Goal: Information Seeking & Learning: Learn about a topic

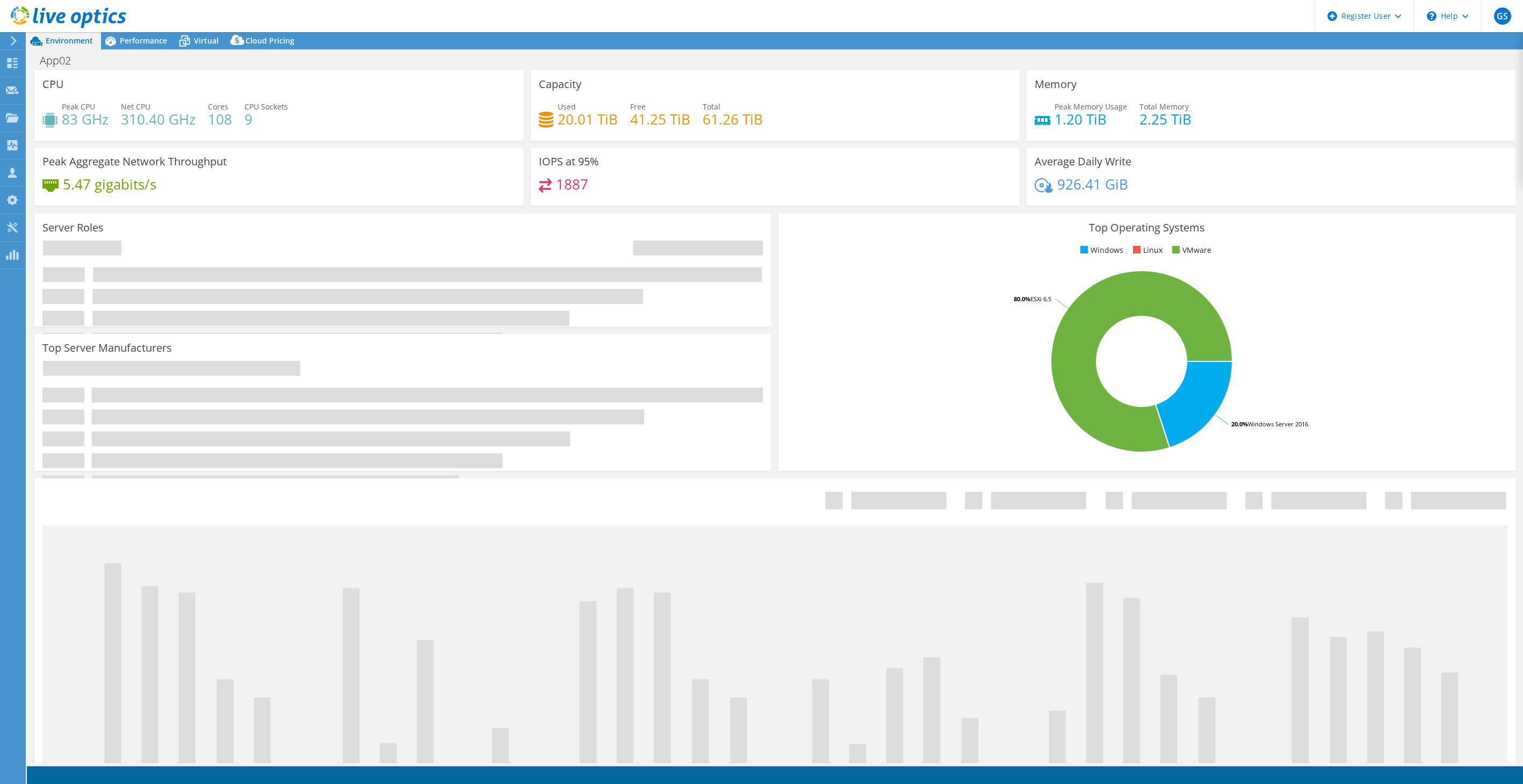
select select "USD"
select select "USEast"
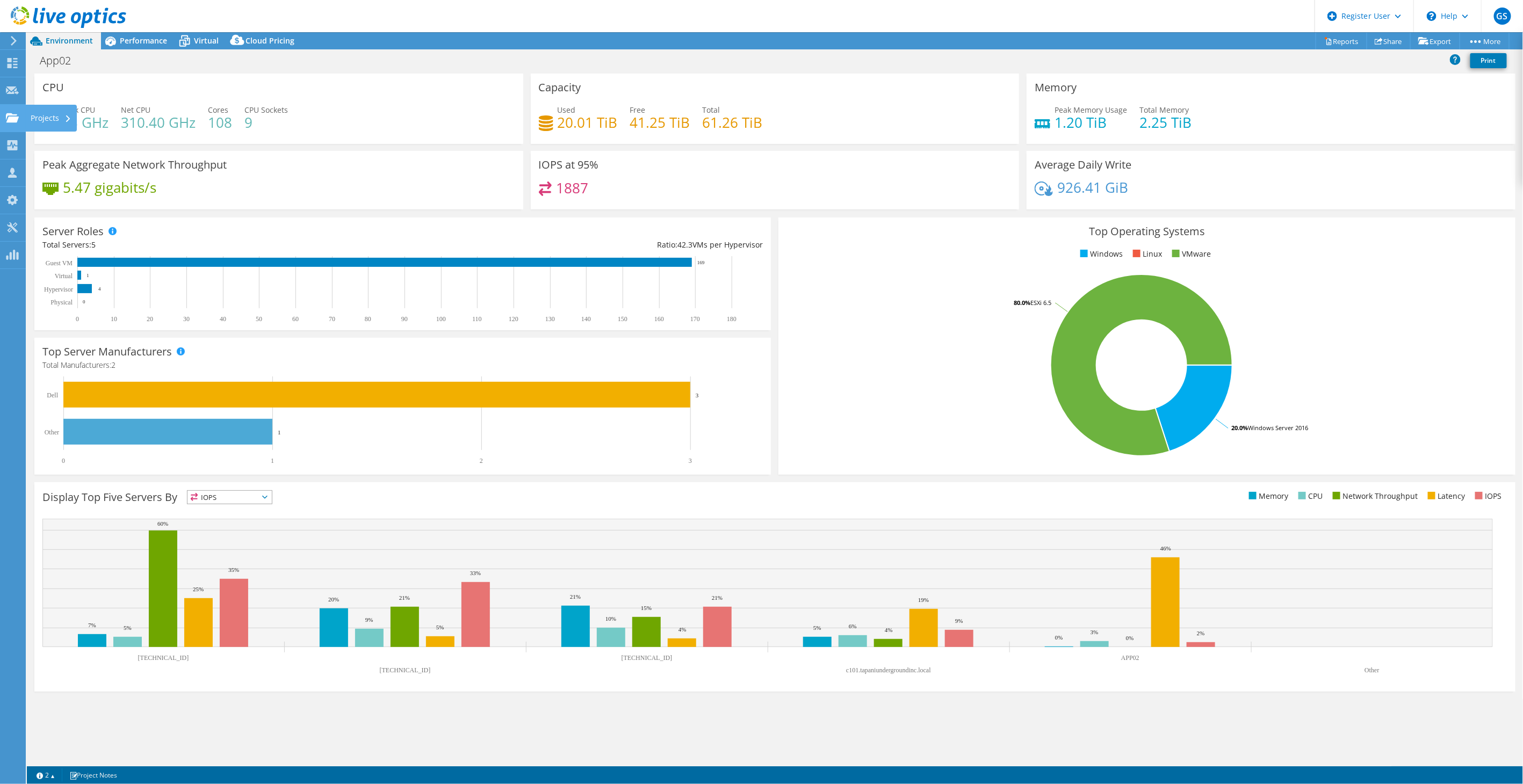
click at [17, 122] on icon at bounding box center [12, 118] width 13 height 10
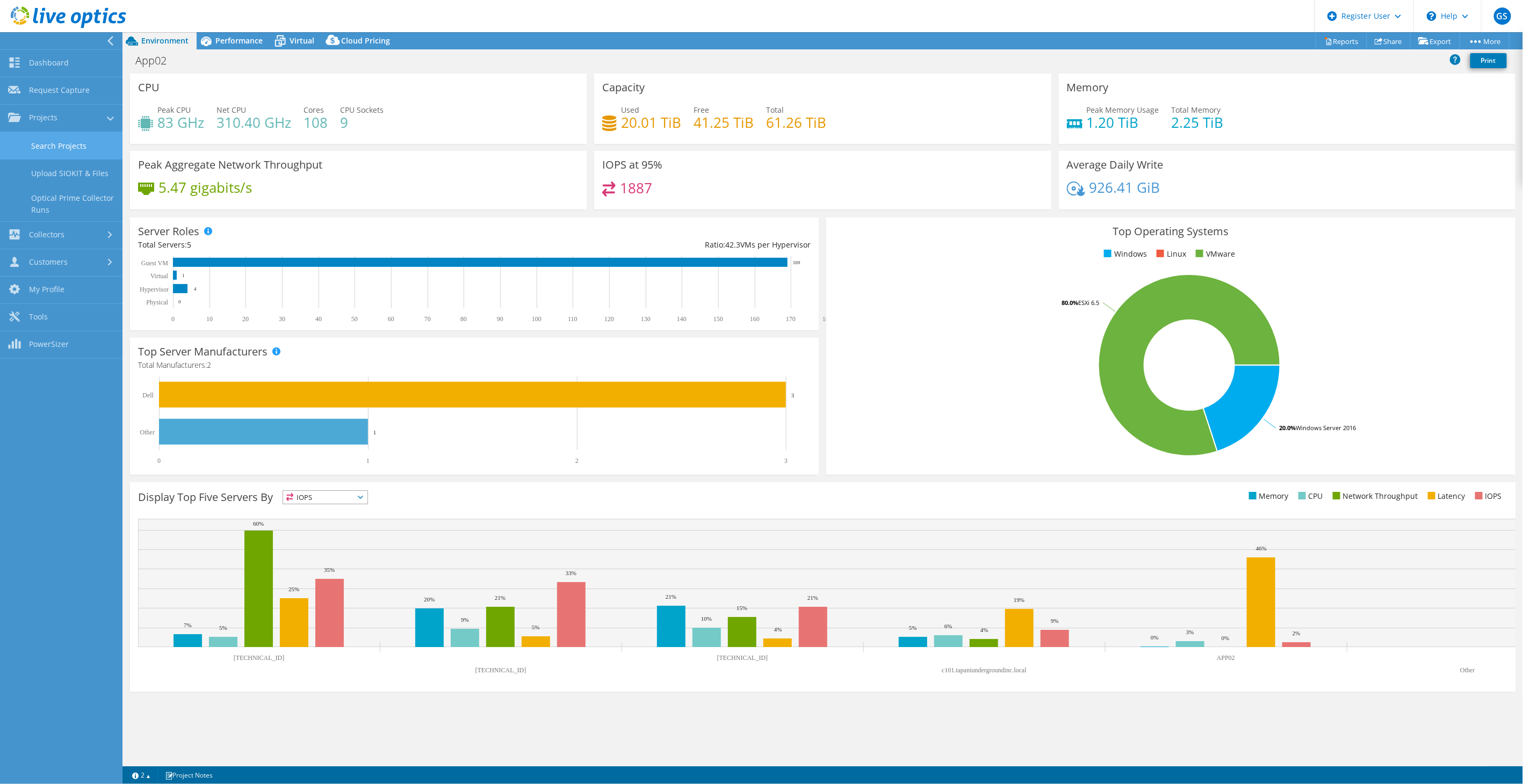
click at [51, 143] on link "Search Projects" at bounding box center [61, 146] width 122 height 27
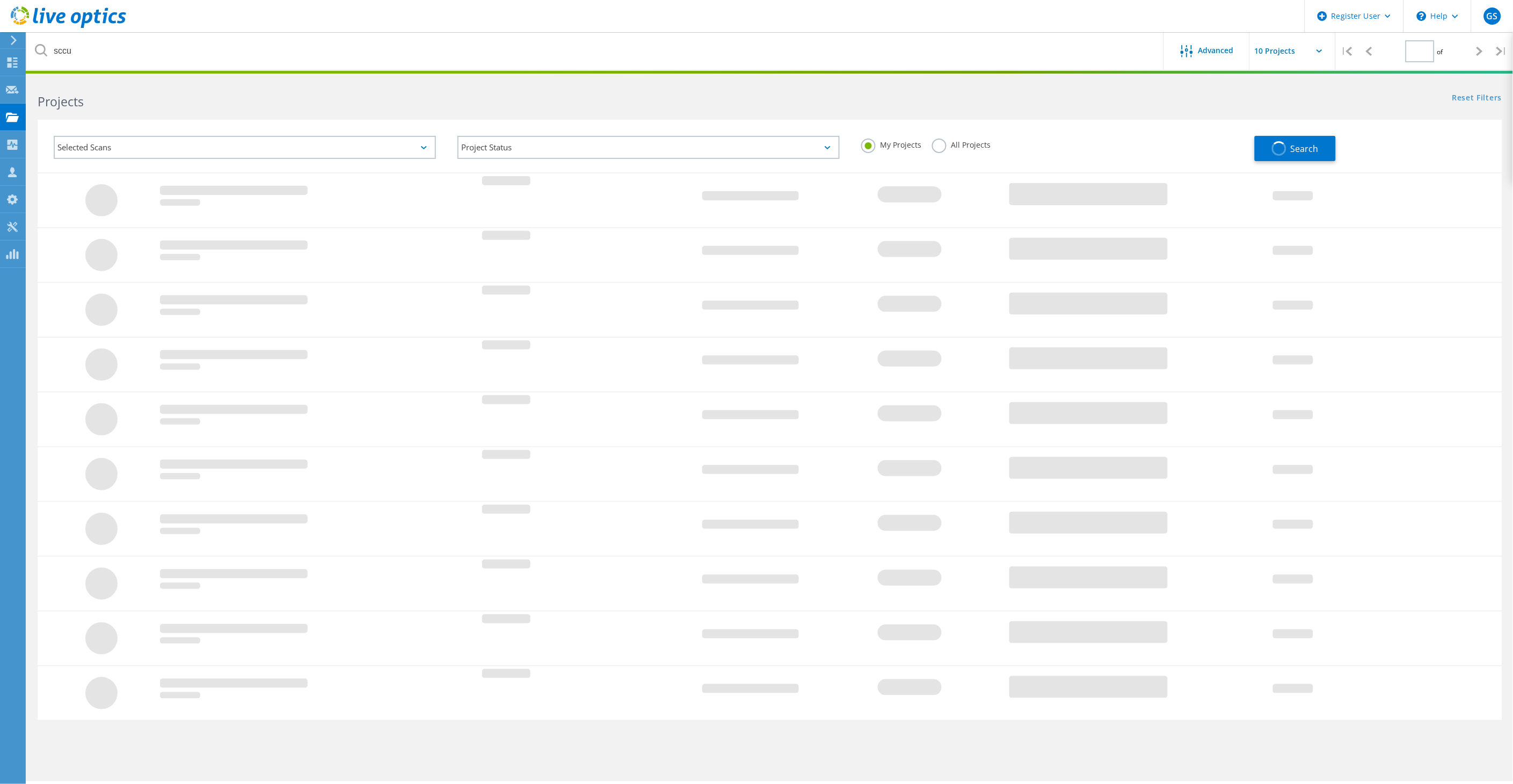
type input "1"
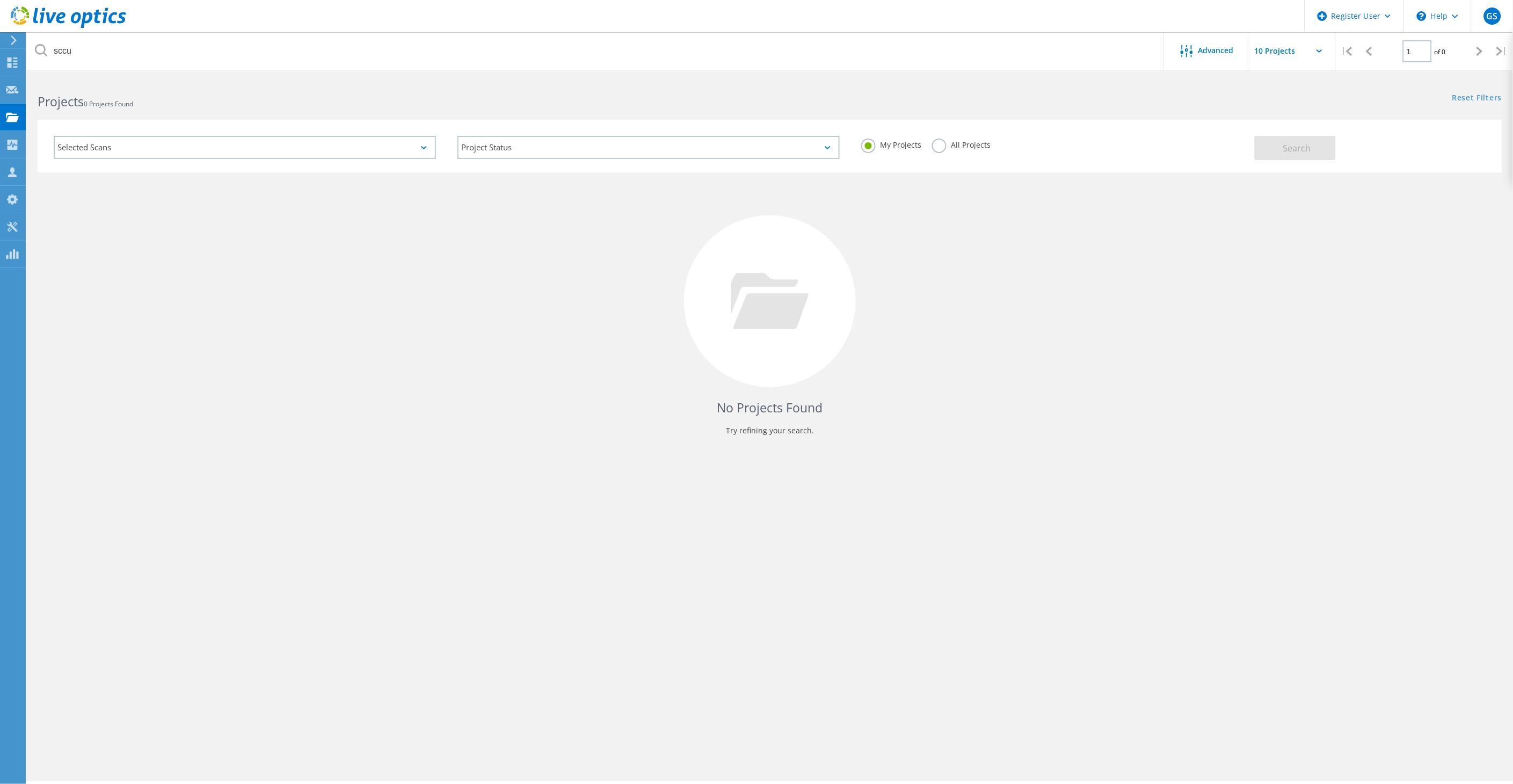
click at [943, 146] on label "All Projects" at bounding box center [961, 143] width 58 height 10
click at [0, 0] on input "All Projects" at bounding box center [0, 0] width 0 height 0
click at [1331, 148] on button "Search" at bounding box center [1295, 147] width 81 height 25
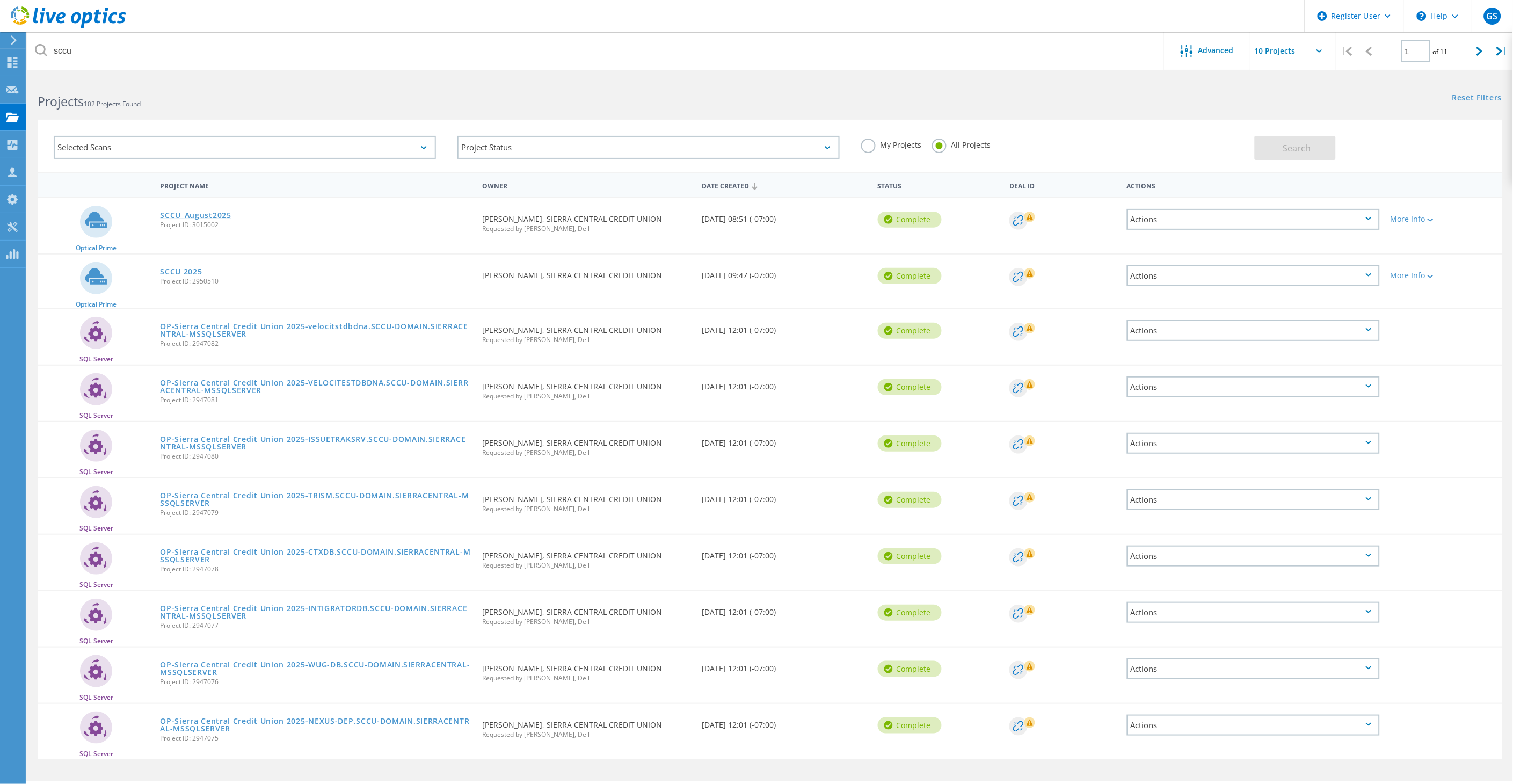
click at [200, 218] on link "SCCU_August2025" at bounding box center [196, 215] width 71 height 8
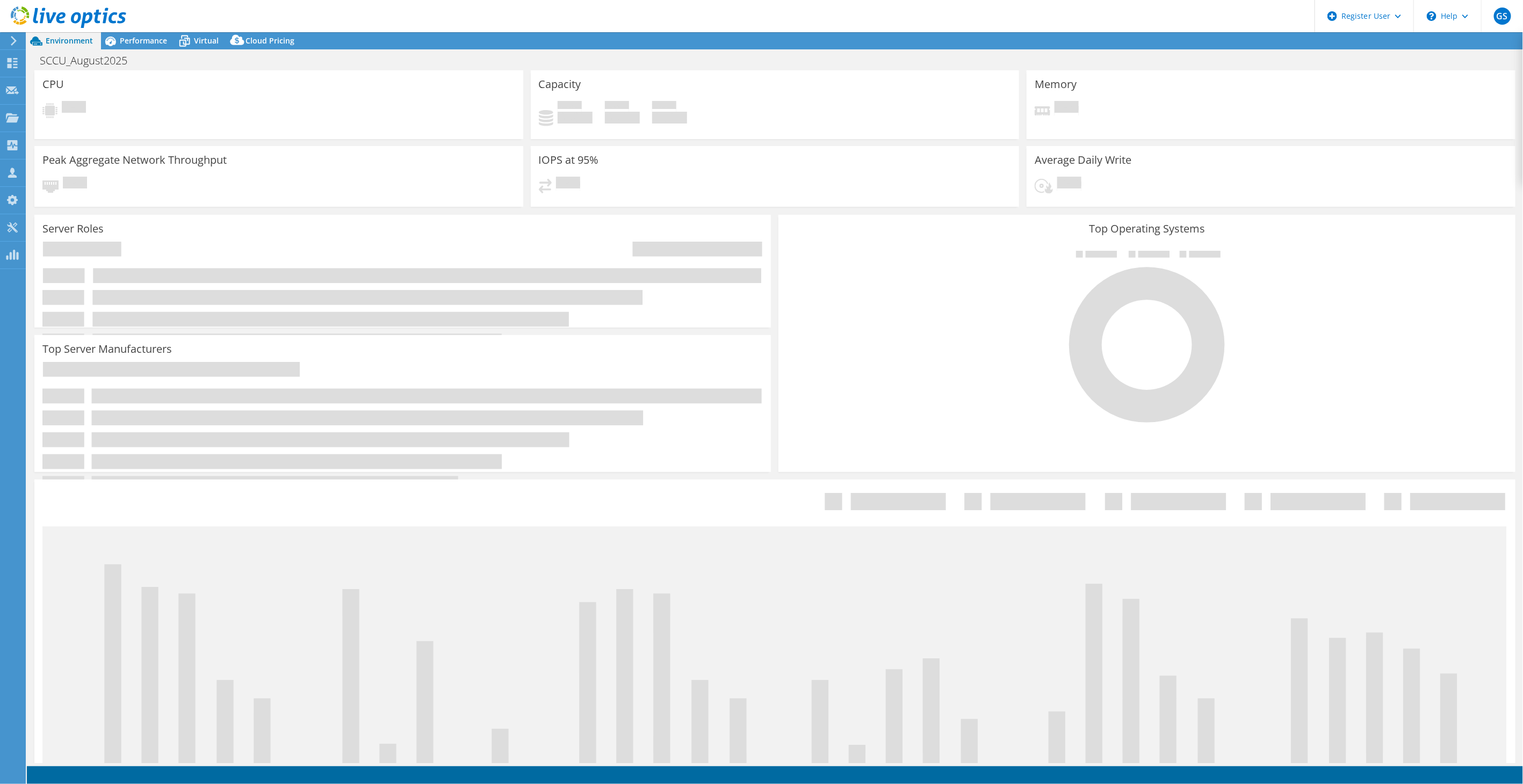
select select "USD"
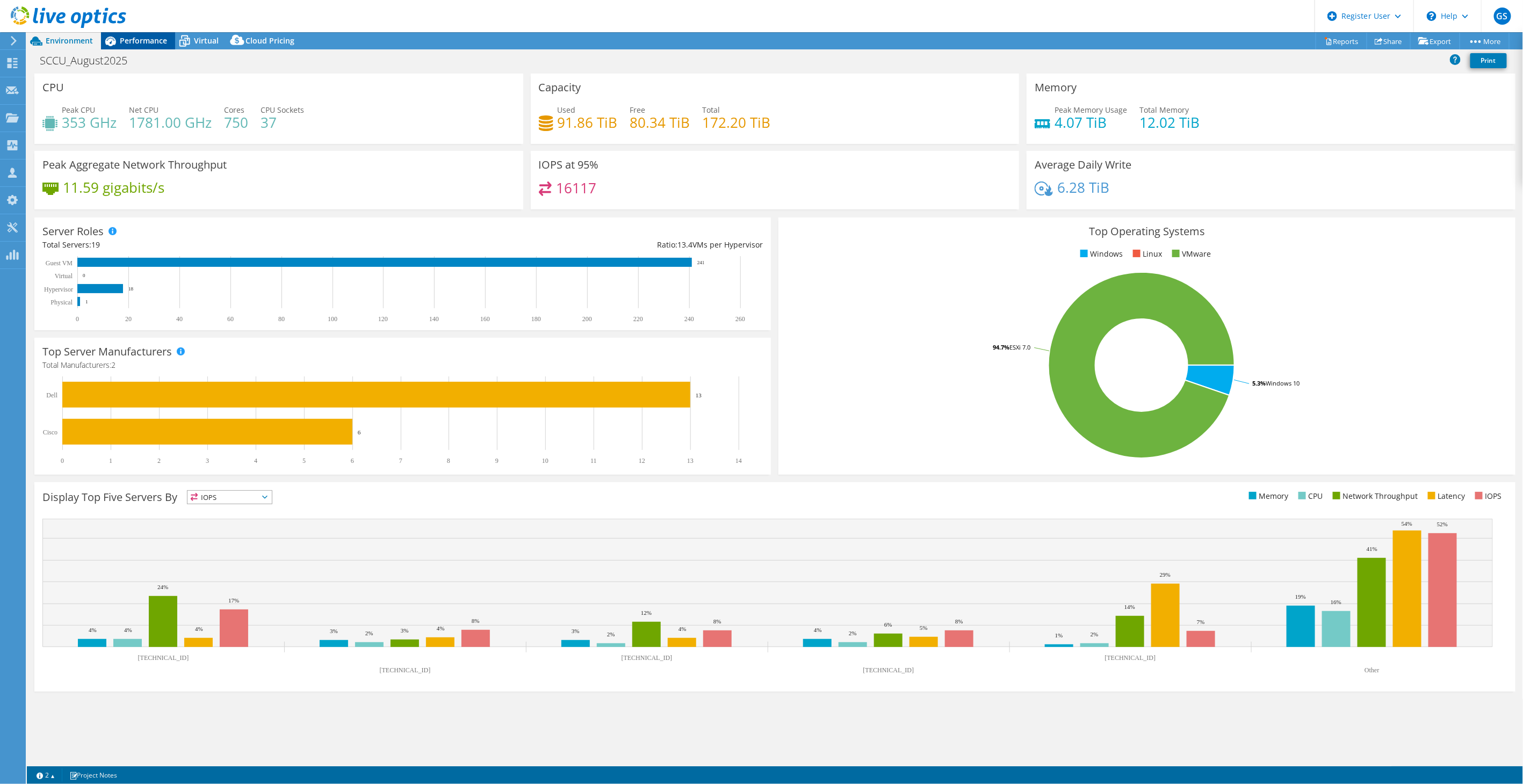
click at [121, 36] on span "Performance" at bounding box center [143, 41] width 47 height 10
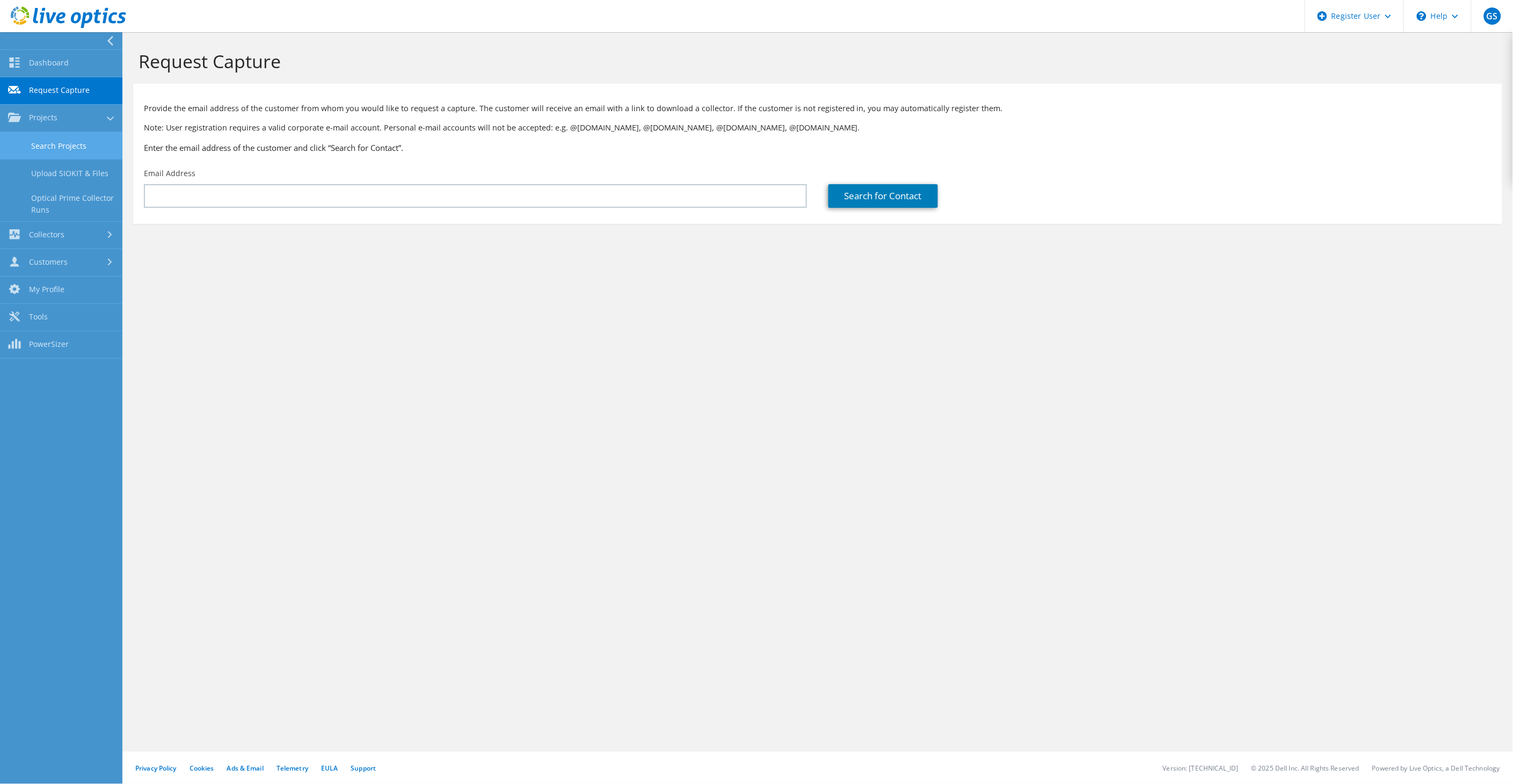
click at [36, 137] on link "Search Projects" at bounding box center [61, 146] width 122 height 27
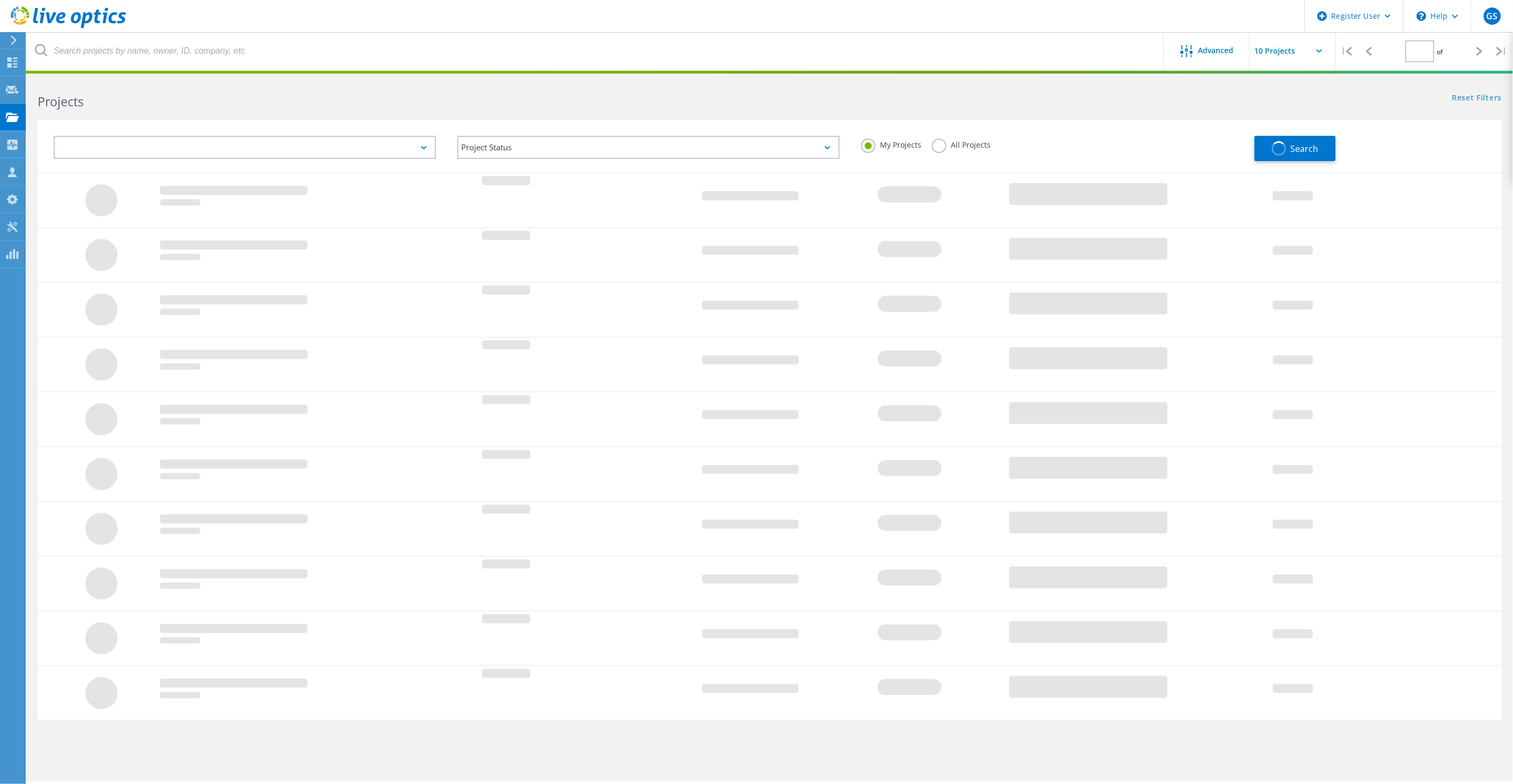
type input "1"
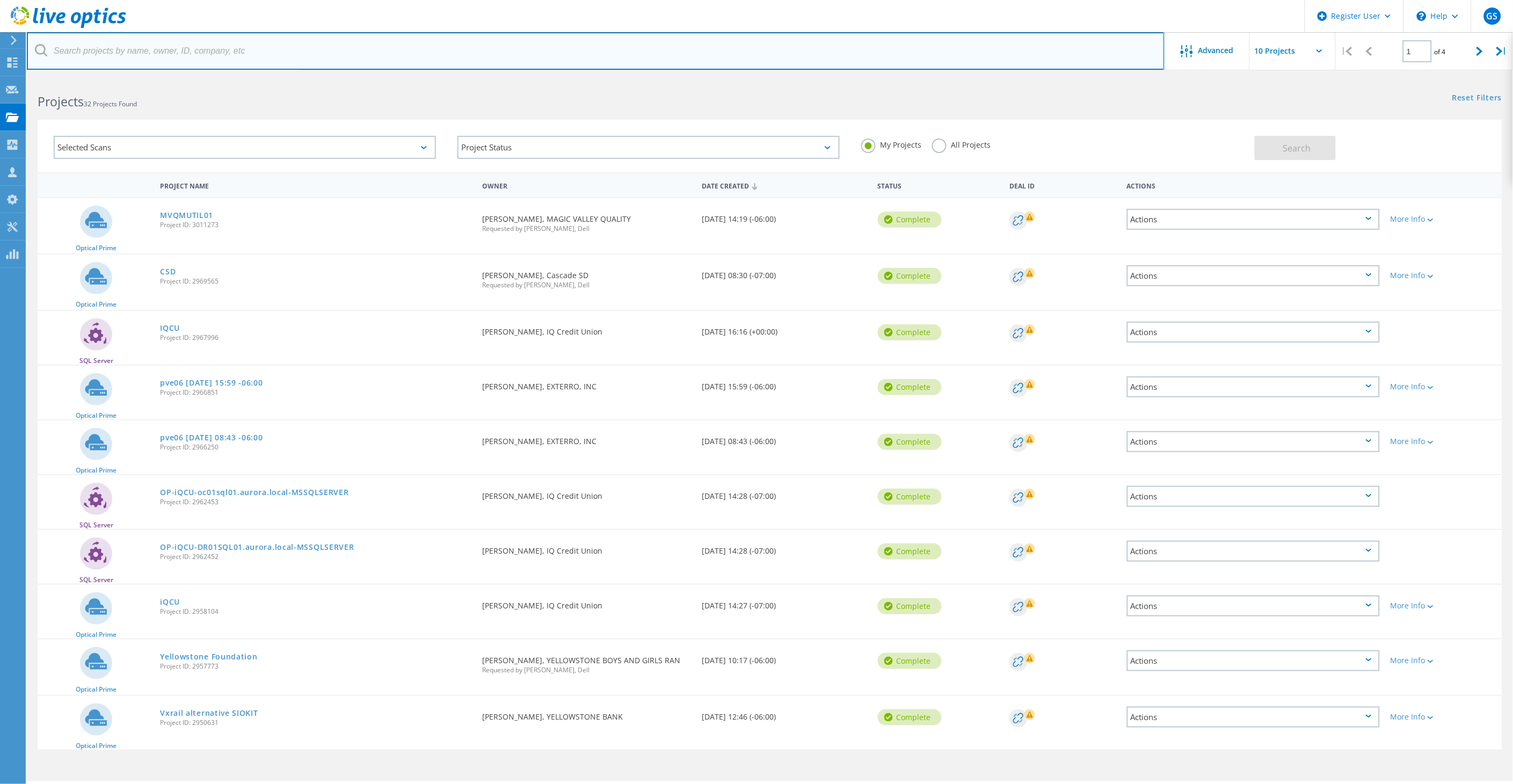
click at [204, 53] on input "text" at bounding box center [596, 51] width 1138 height 37
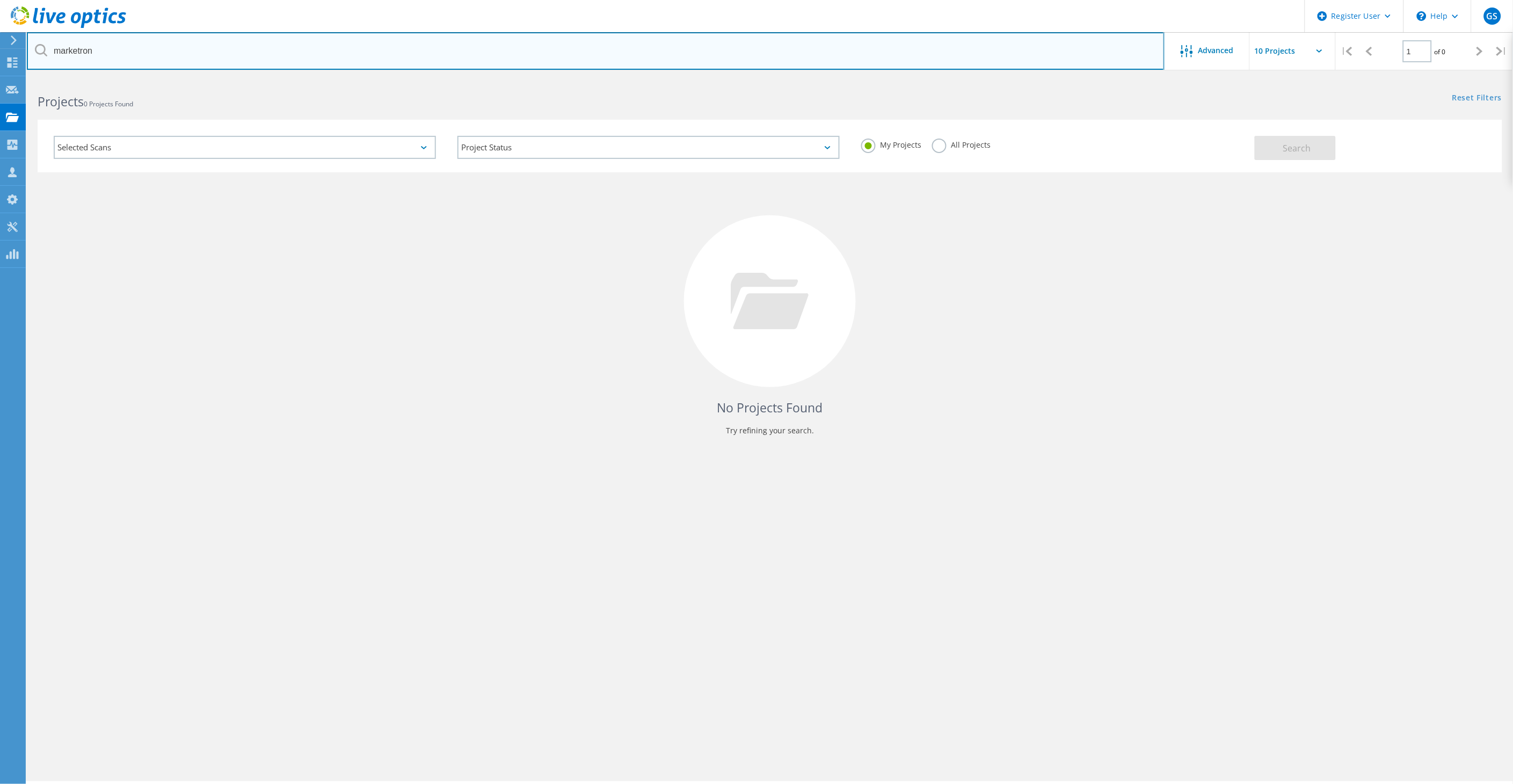
click at [245, 62] on input "marketron" at bounding box center [596, 51] width 1138 height 37
type input "cwolfley"
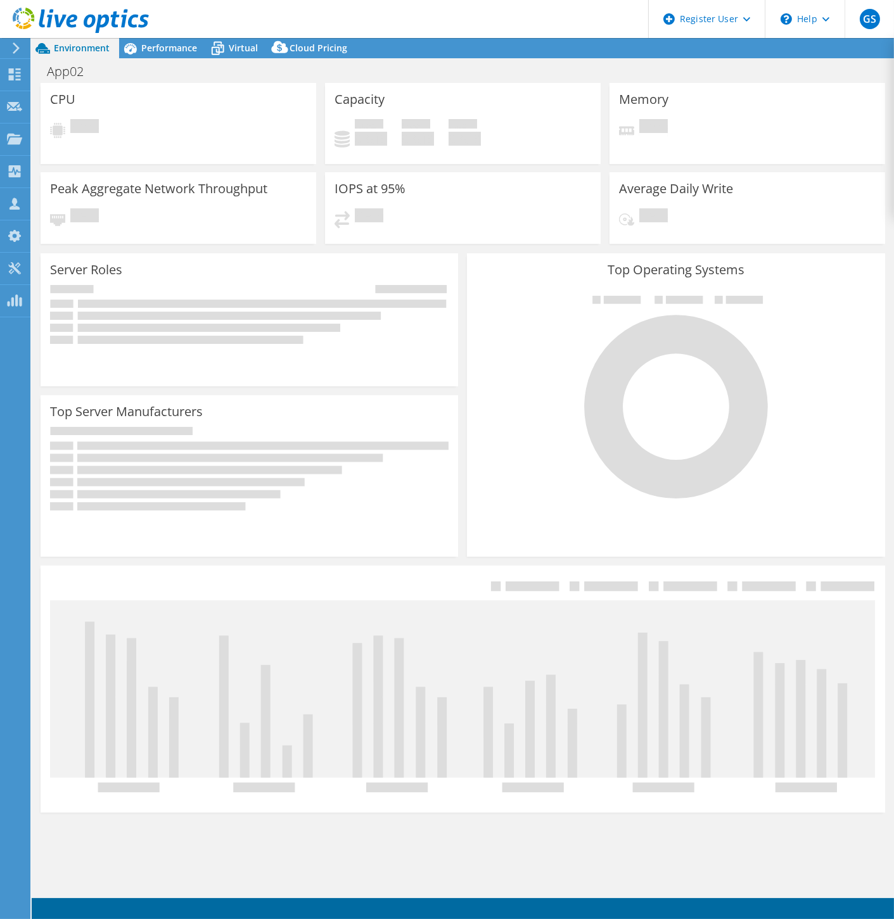
select select "USEast"
select select "USD"
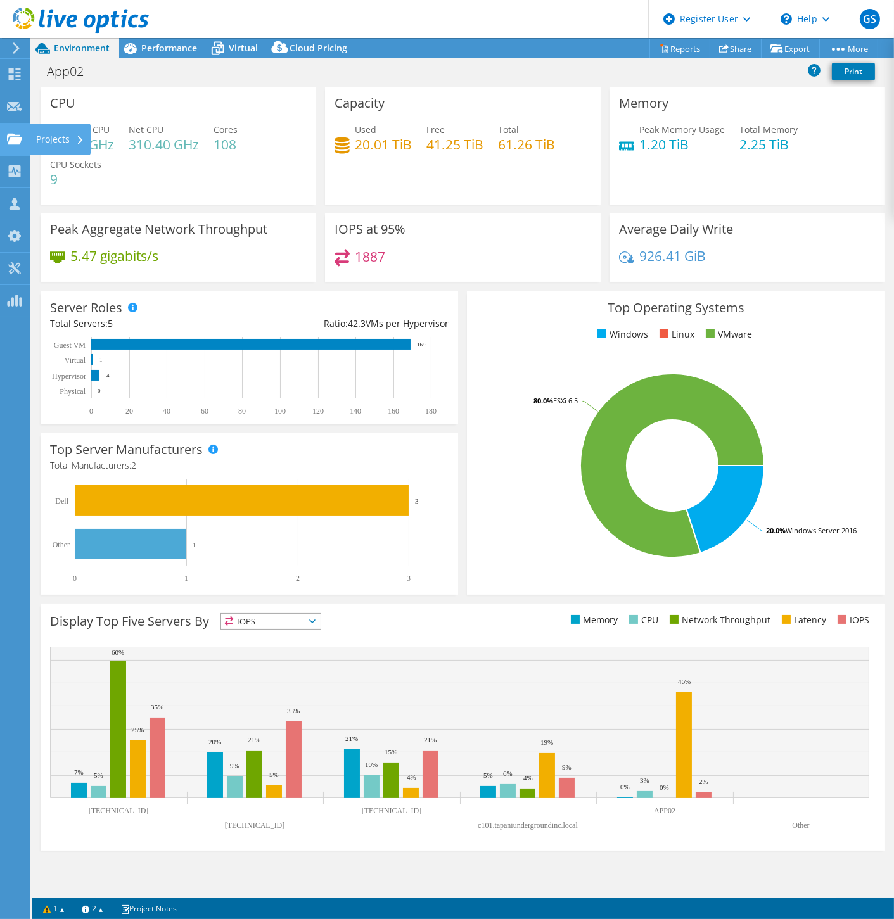
click at [15, 134] on use at bounding box center [14, 138] width 15 height 11
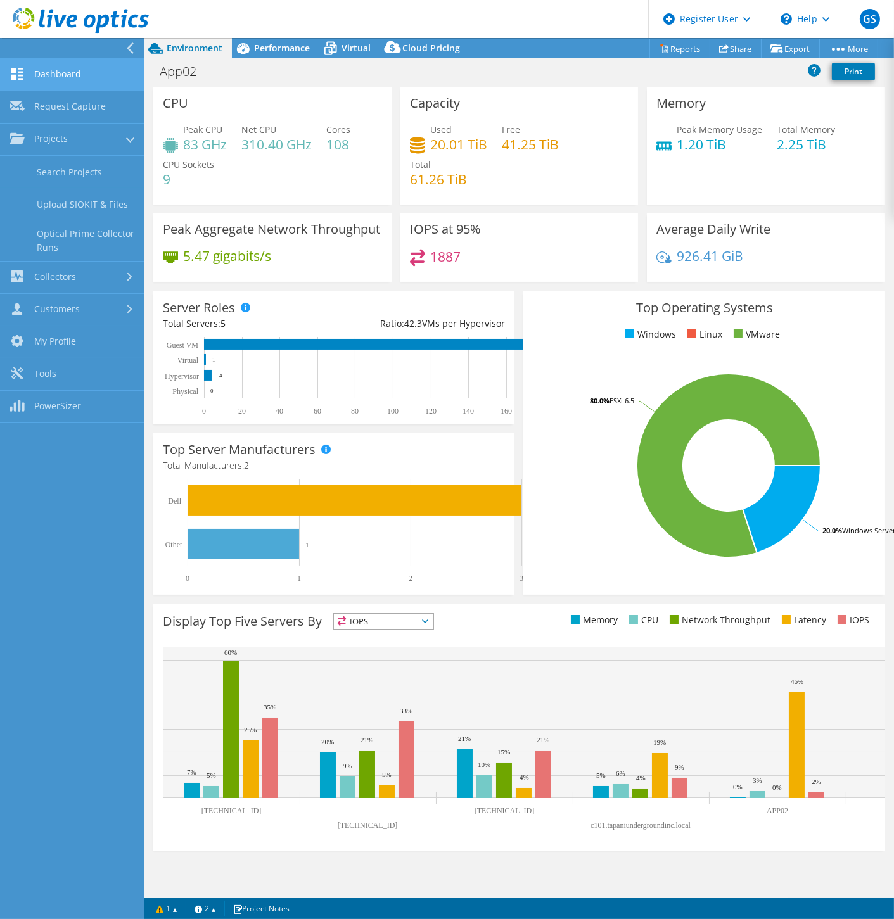
drag, startPoint x: 71, startPoint y: 73, endPoint x: 80, endPoint y: 75, distance: 9.6
click at [71, 73] on link "Dashboard" at bounding box center [72, 75] width 144 height 32
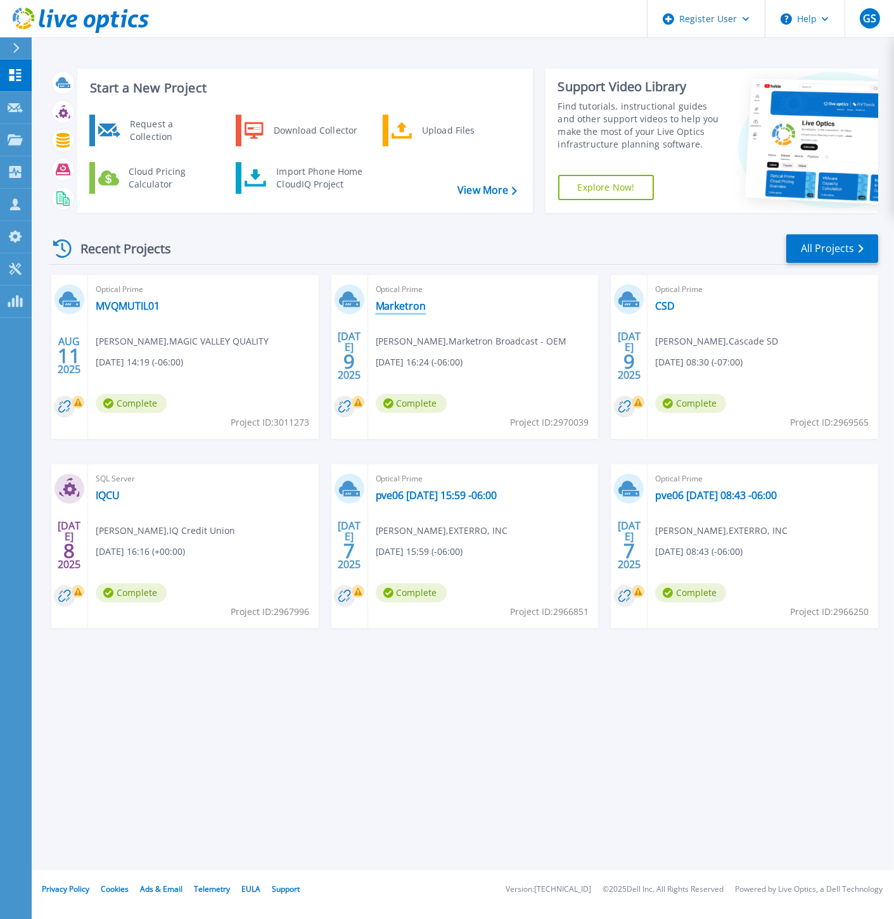
click at [405, 304] on link "Marketron" at bounding box center [401, 306] width 51 height 13
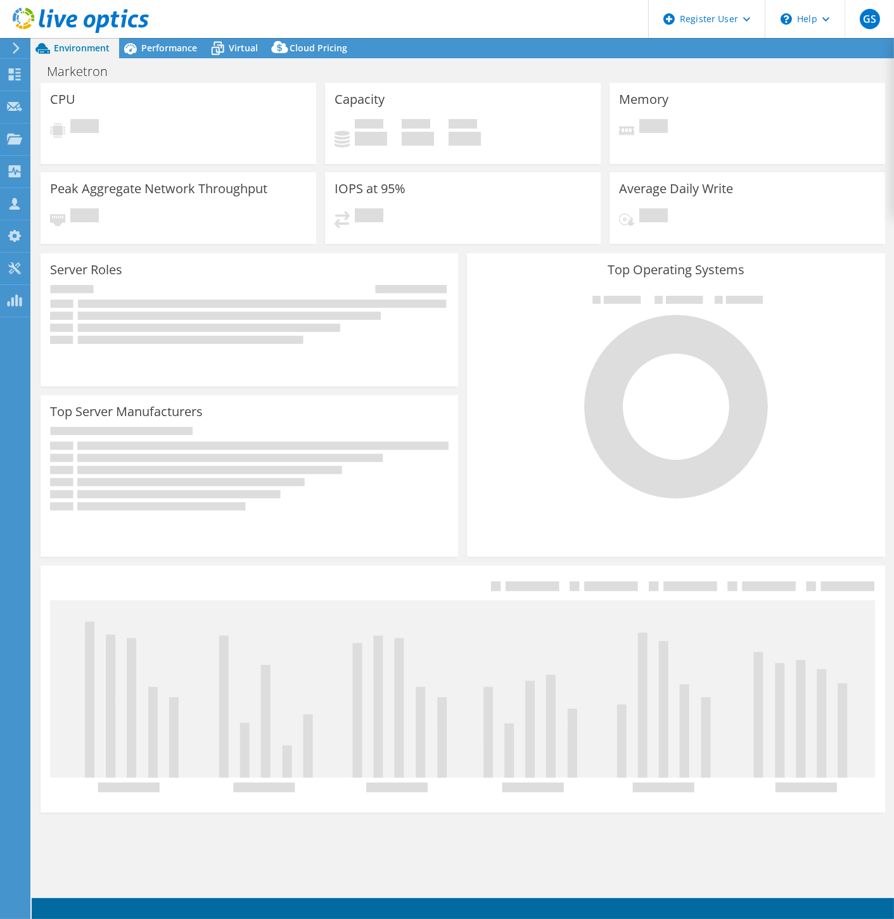
select select "USD"
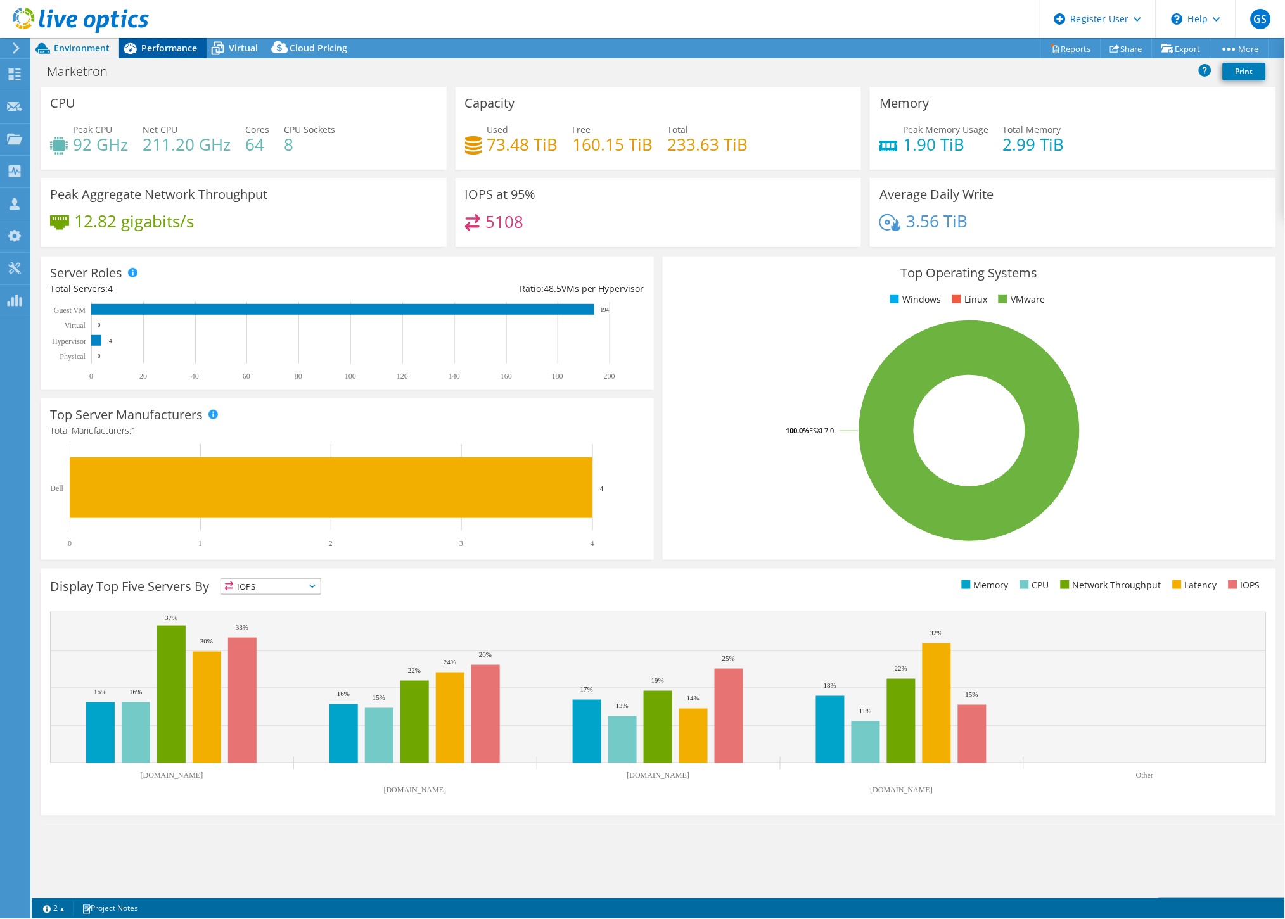
click at [155, 44] on span "Performance" at bounding box center [169, 48] width 56 height 12
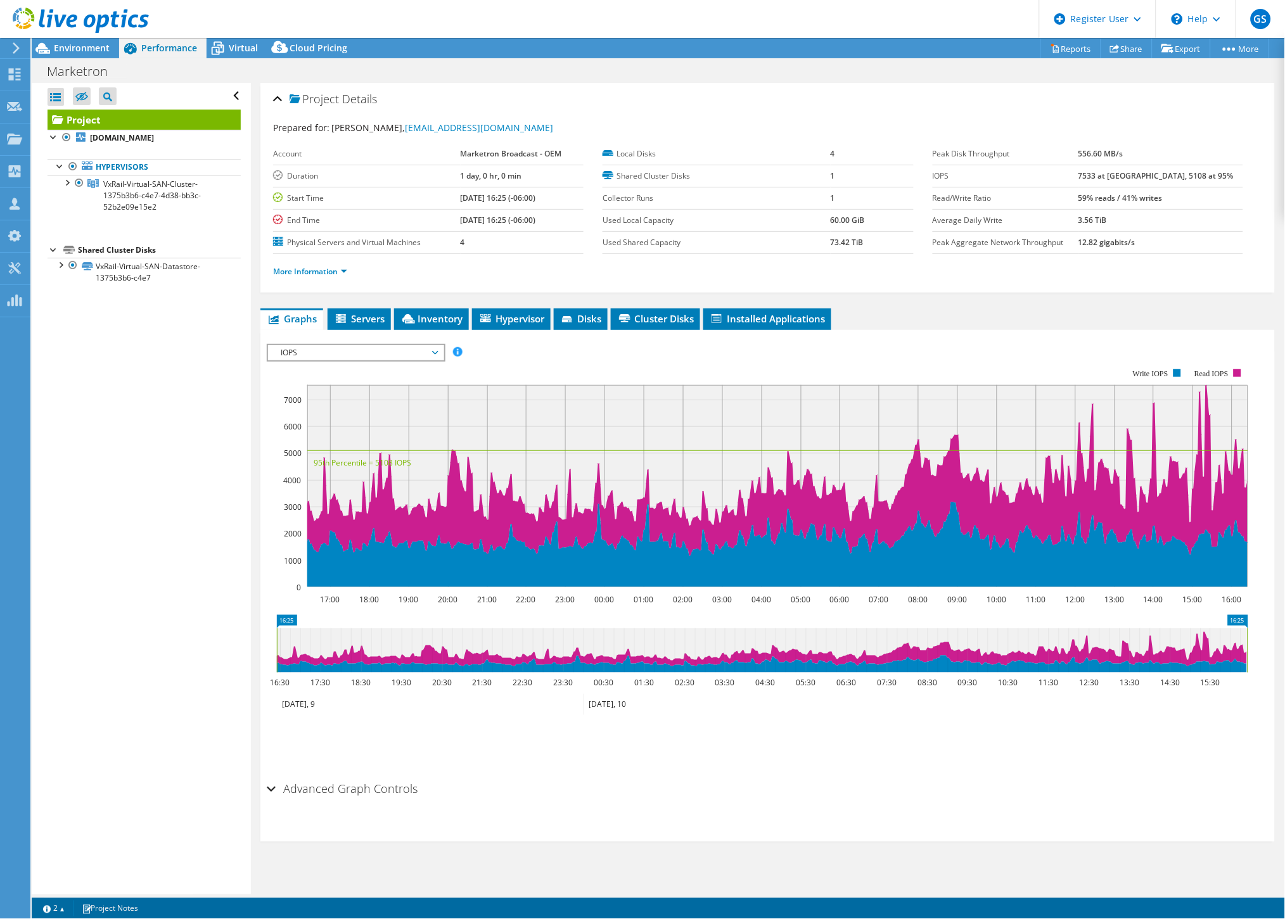
click at [366, 349] on span "IOPS" at bounding box center [355, 352] width 163 height 15
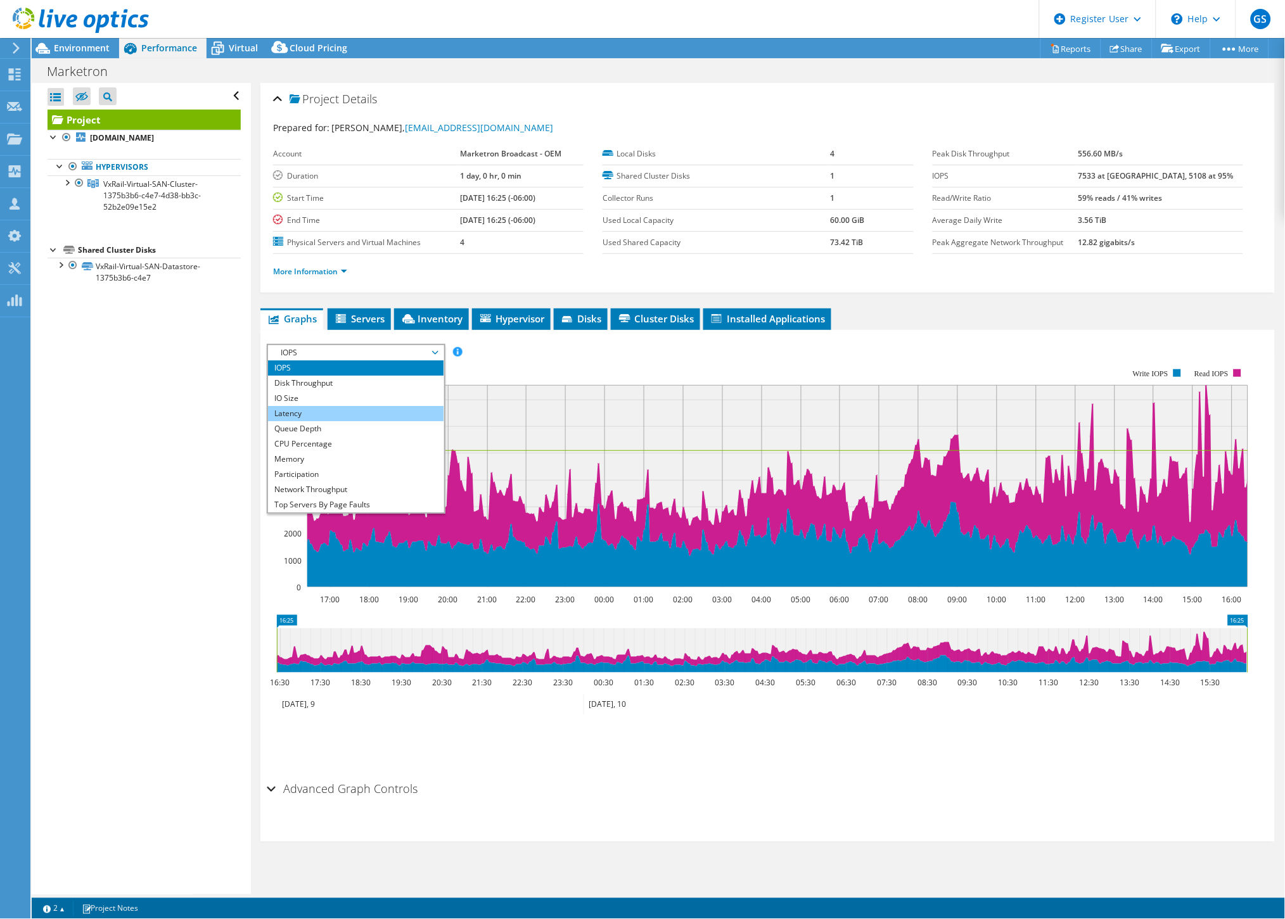
click at [334, 406] on li "Latency" at bounding box center [355, 413] width 175 height 15
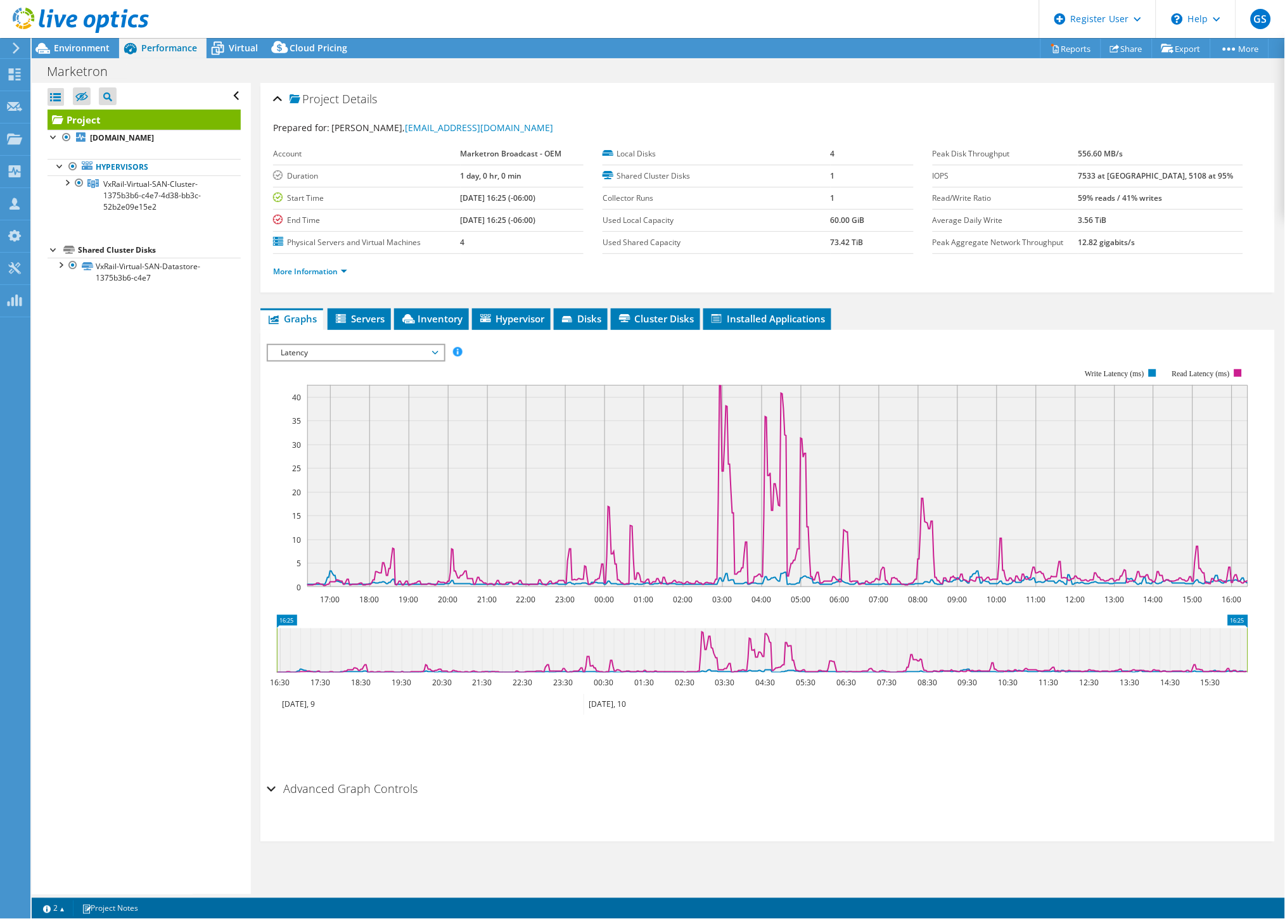
click at [366, 348] on span "Latency" at bounding box center [355, 352] width 163 height 15
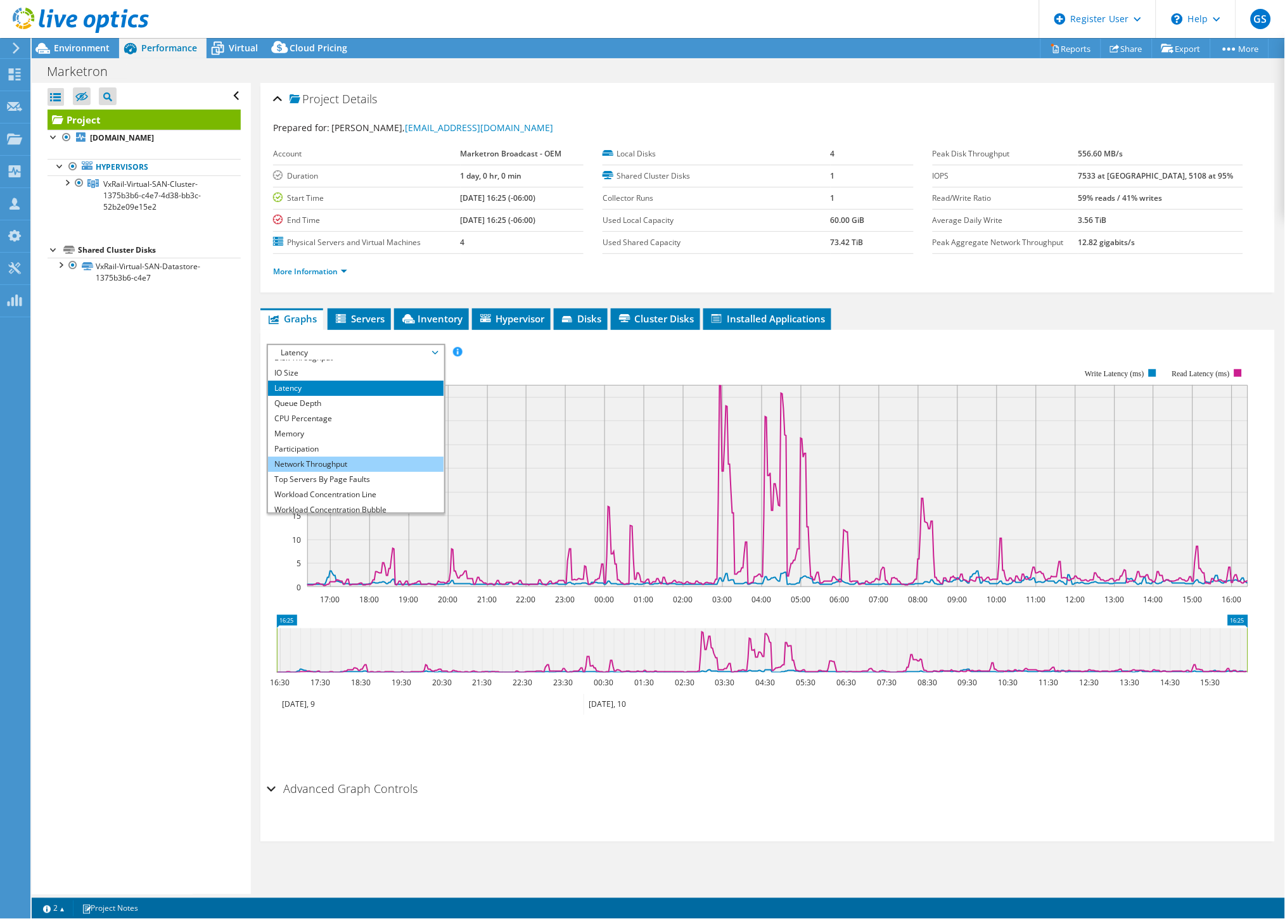
scroll to position [46, 0]
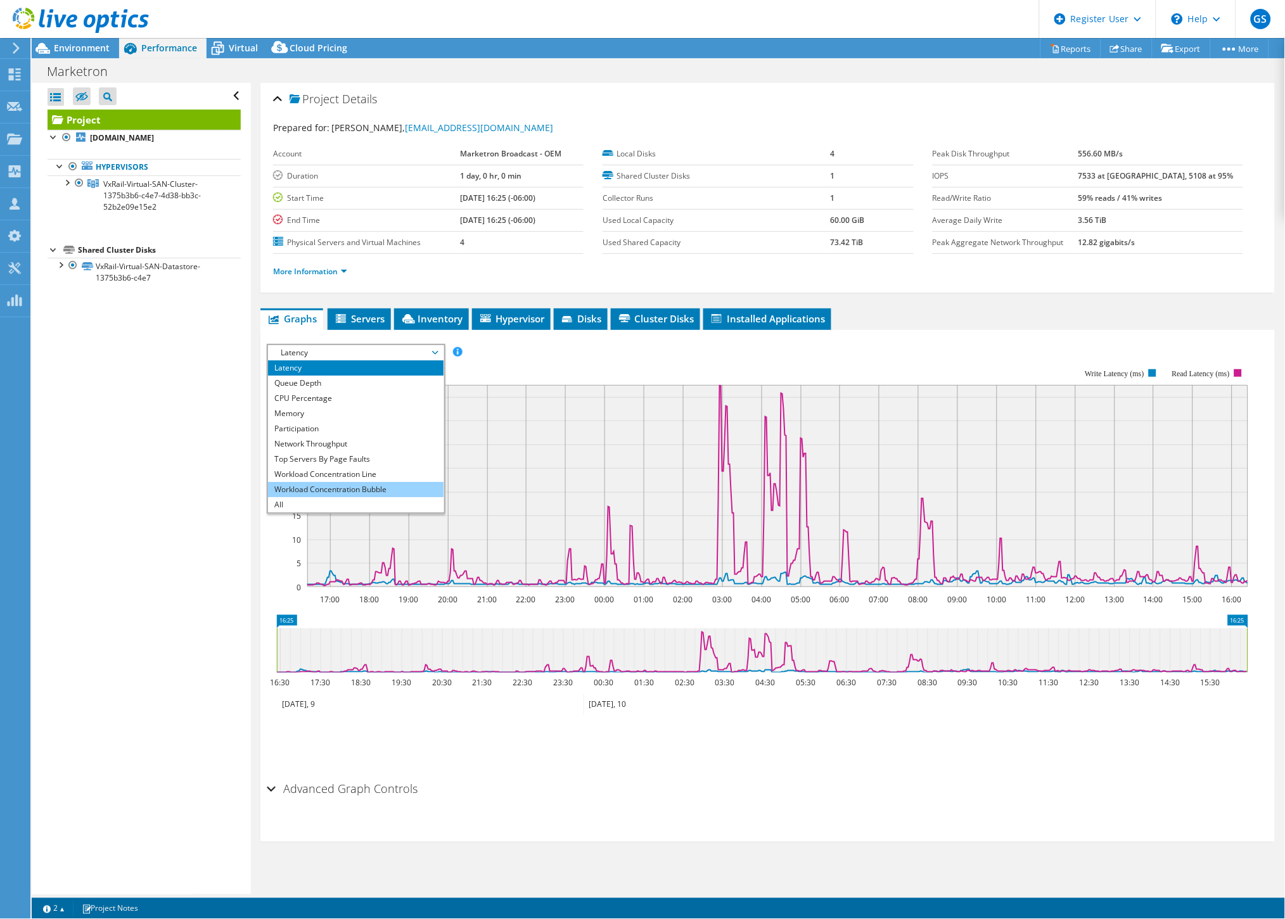
click at [338, 486] on li "Workload Concentration Bubble" at bounding box center [355, 489] width 175 height 15
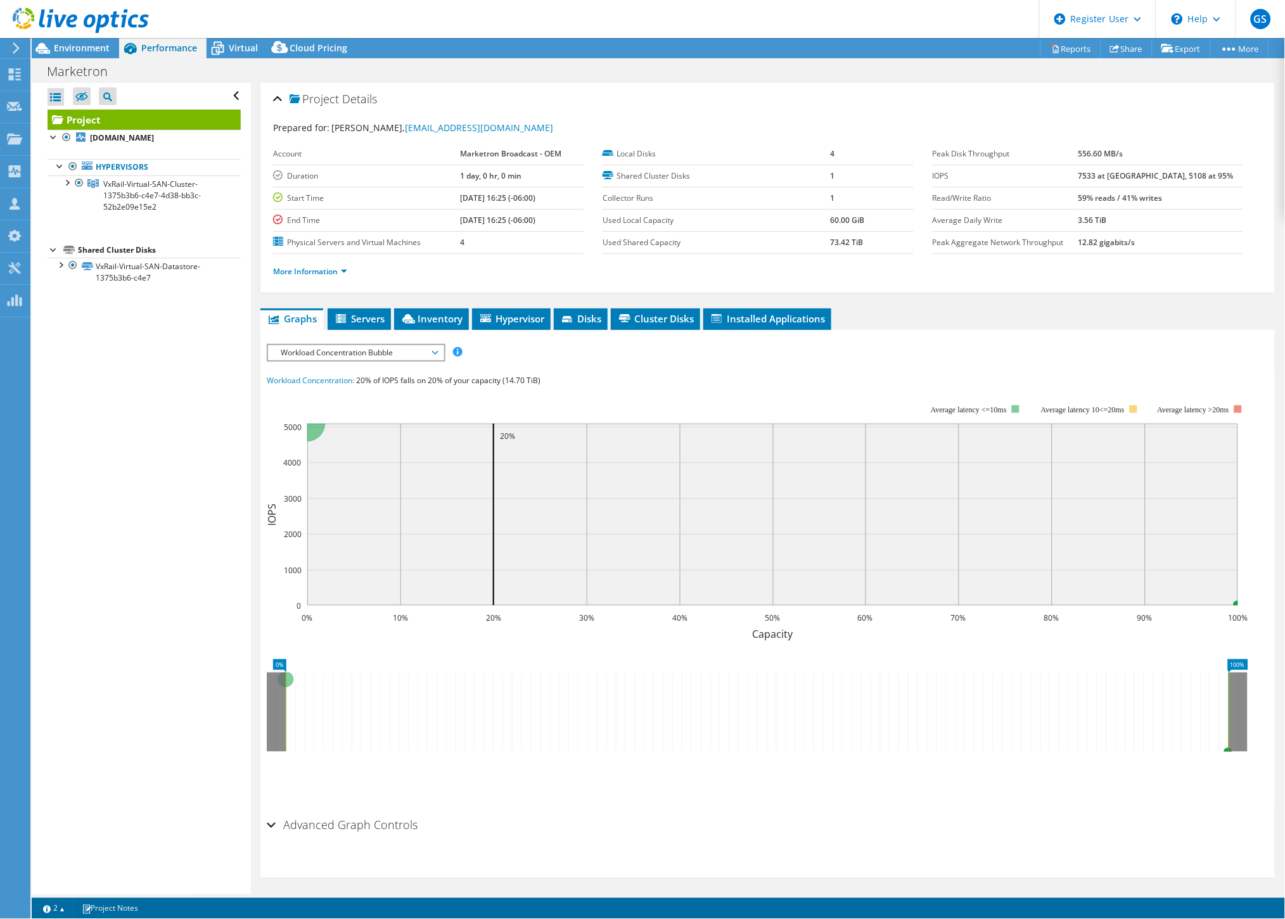
click at [344, 350] on span "Workload Concentration Bubble" at bounding box center [355, 352] width 163 height 15
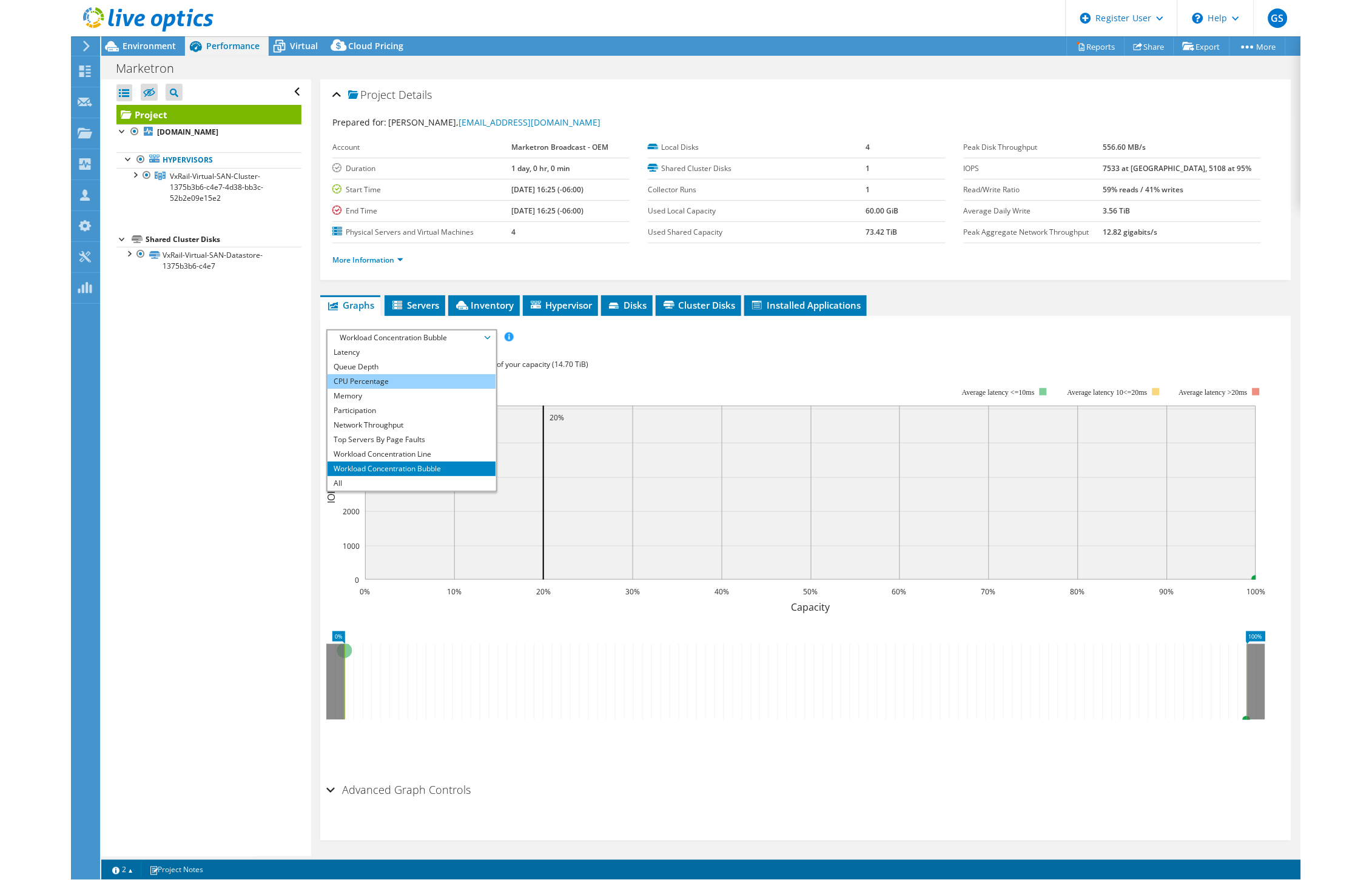
scroll to position [0, 0]
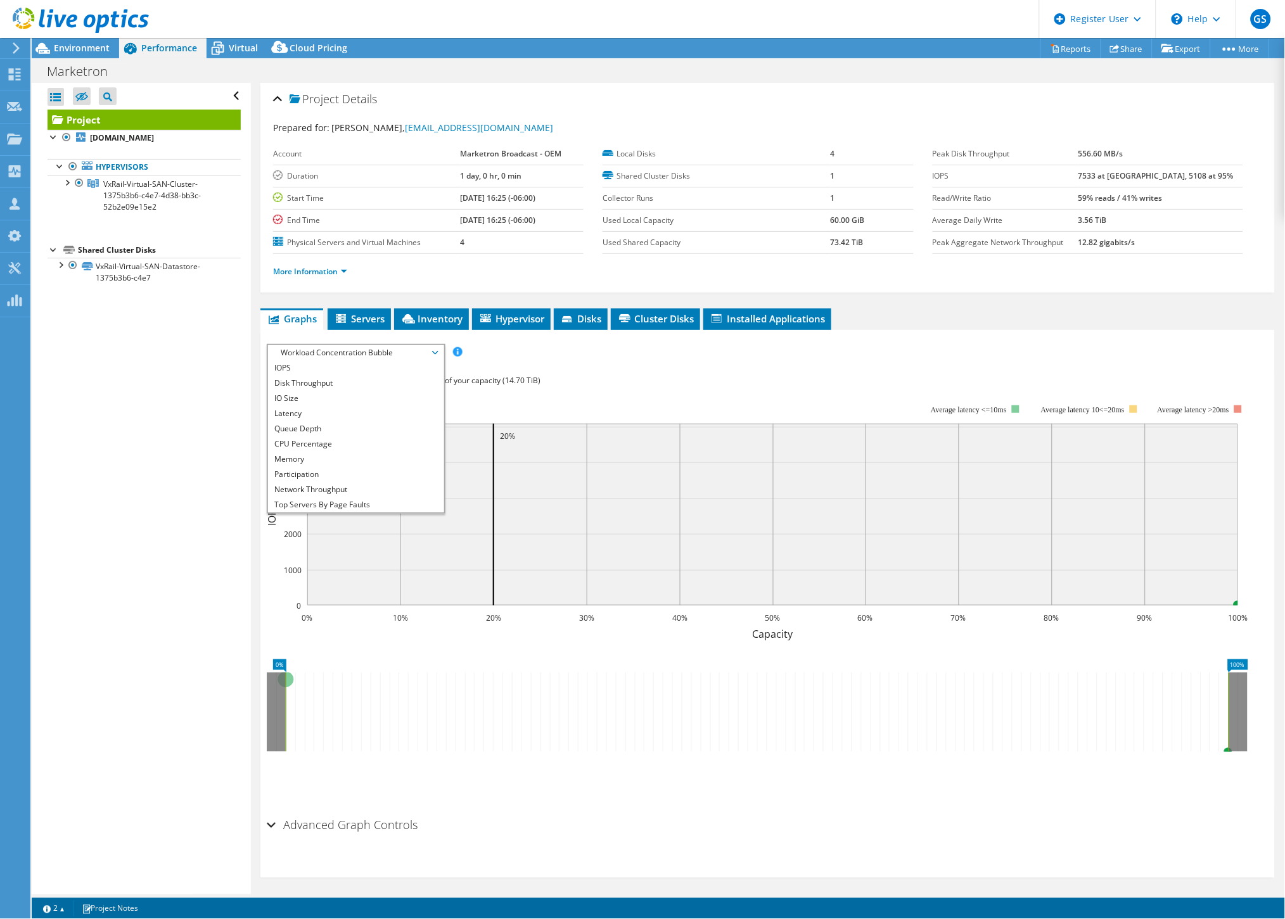
click at [308, 357] on span "Workload Concentration Bubble" at bounding box center [355, 352] width 163 height 15
click at [307, 365] on div "IOPS Disk Throughput IO Size Latency Queue Depth CPU Percentage Memory Page Fau…" at bounding box center [768, 578] width 1002 height 469
click at [346, 348] on span "Workload Concentration Bubble" at bounding box center [355, 352] width 163 height 15
click at [312, 370] on li "IOPS" at bounding box center [355, 367] width 175 height 15
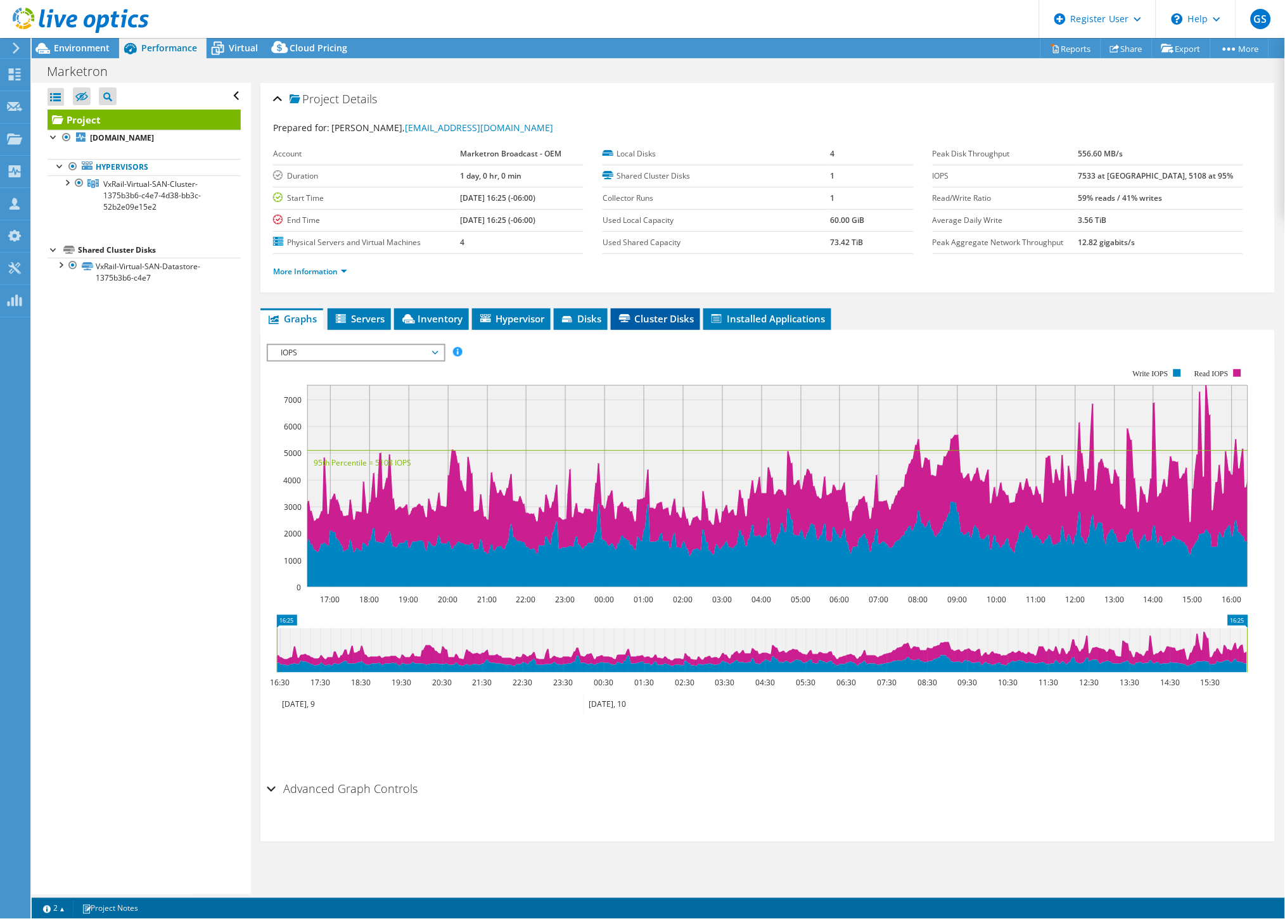
click at [652, 317] on span "Cluster Disks" at bounding box center [655, 318] width 77 height 13
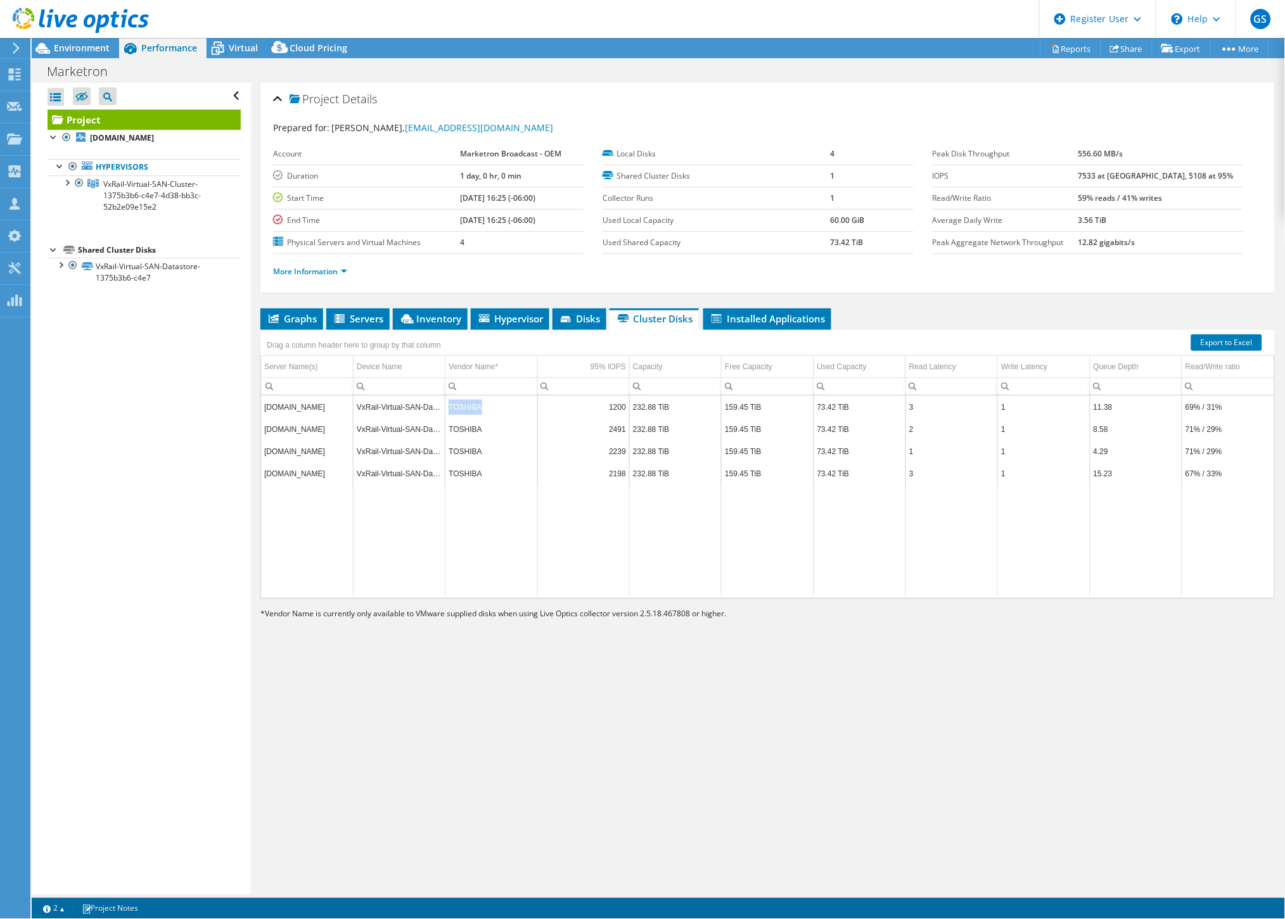
drag, startPoint x: 480, startPoint y: 408, endPoint x: 444, endPoint y: 410, distance: 36.2
click at [445, 410] on td "TOSHIBA" at bounding box center [491, 407] width 92 height 22
drag, startPoint x: 447, startPoint y: 445, endPoint x: 452, endPoint y: 555, distance: 109.7
click at [452, 555] on td "Data grid" at bounding box center [491, 541] width 92 height 112
click at [435, 314] on span "Inventory" at bounding box center [430, 318] width 62 height 13
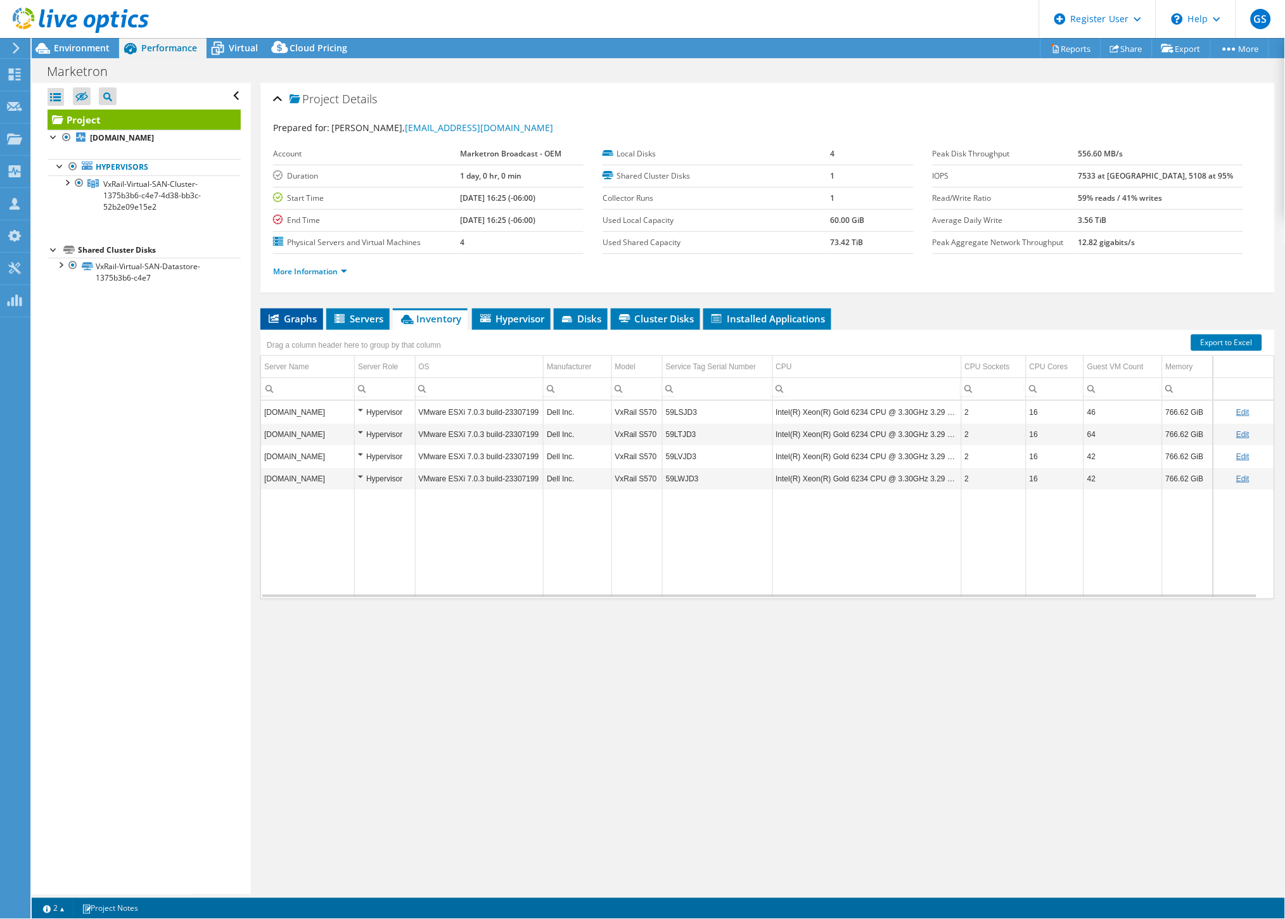
click at [292, 317] on span "Graphs" at bounding box center [292, 318] width 50 height 13
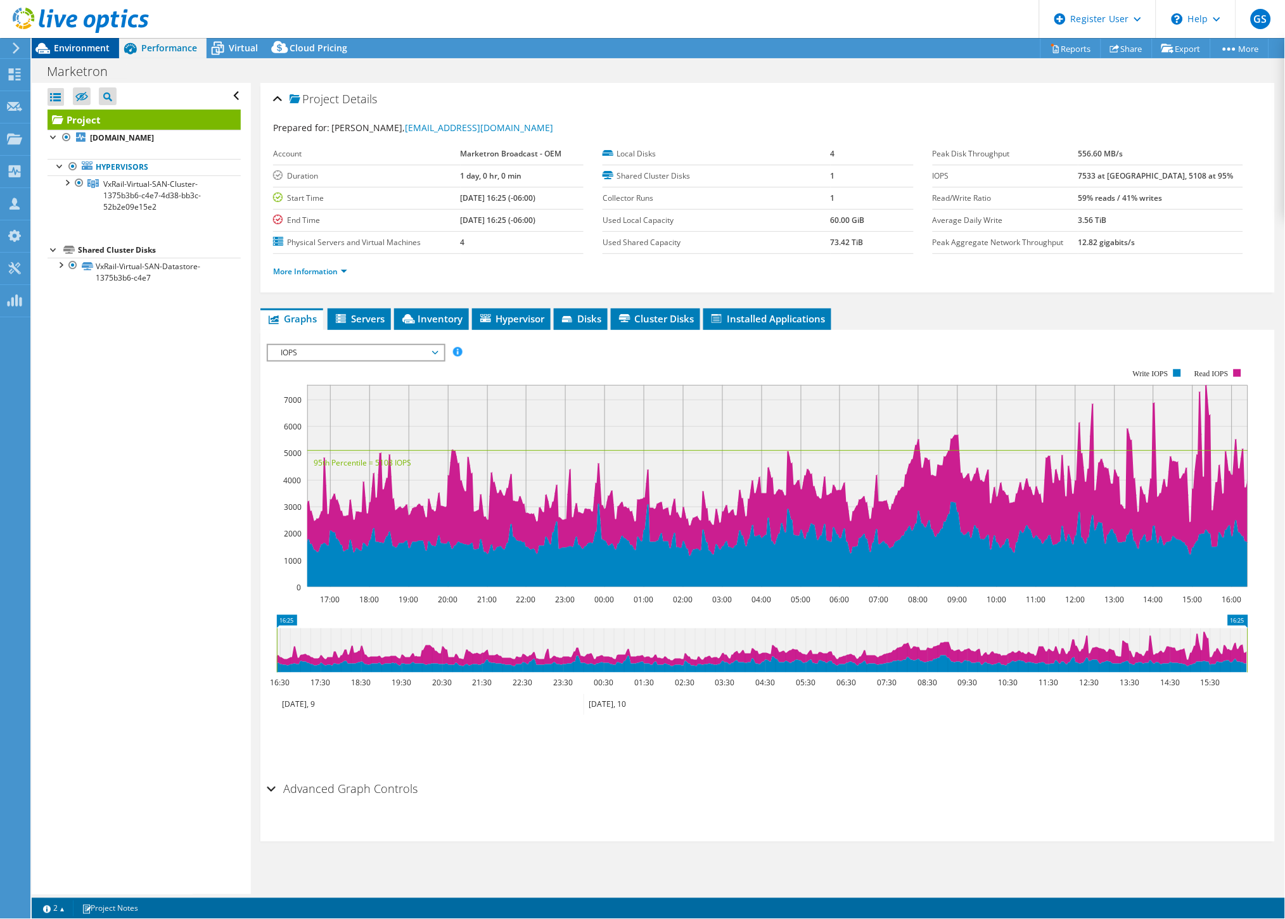
click at [78, 48] on span "Environment" at bounding box center [82, 48] width 56 height 12
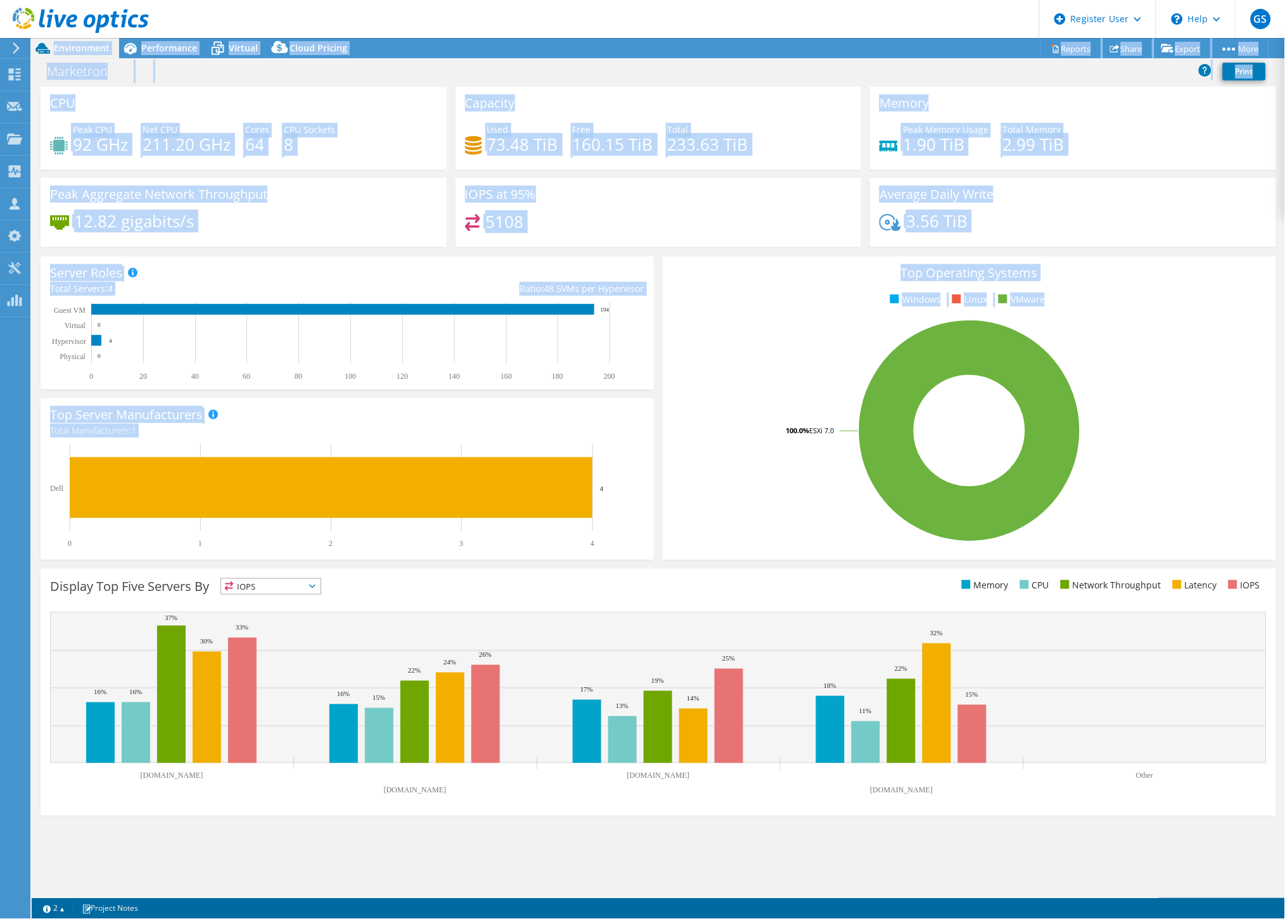
click at [893, 327] on html "GS Dell User Garrett Sackley [EMAIL_ADDRESS][PERSON_NAME][DOMAIN_NAME] Dell My …" at bounding box center [642, 459] width 1285 height 919
drag, startPoint x: 1289, startPoint y: 327, endPoint x: 1224, endPoint y: 121, distance: 216.4
click at [893, 130] on div "Peak Memory Usage 1.90 TiB Total Memory 2.99 TiB" at bounding box center [1072, 143] width 387 height 41
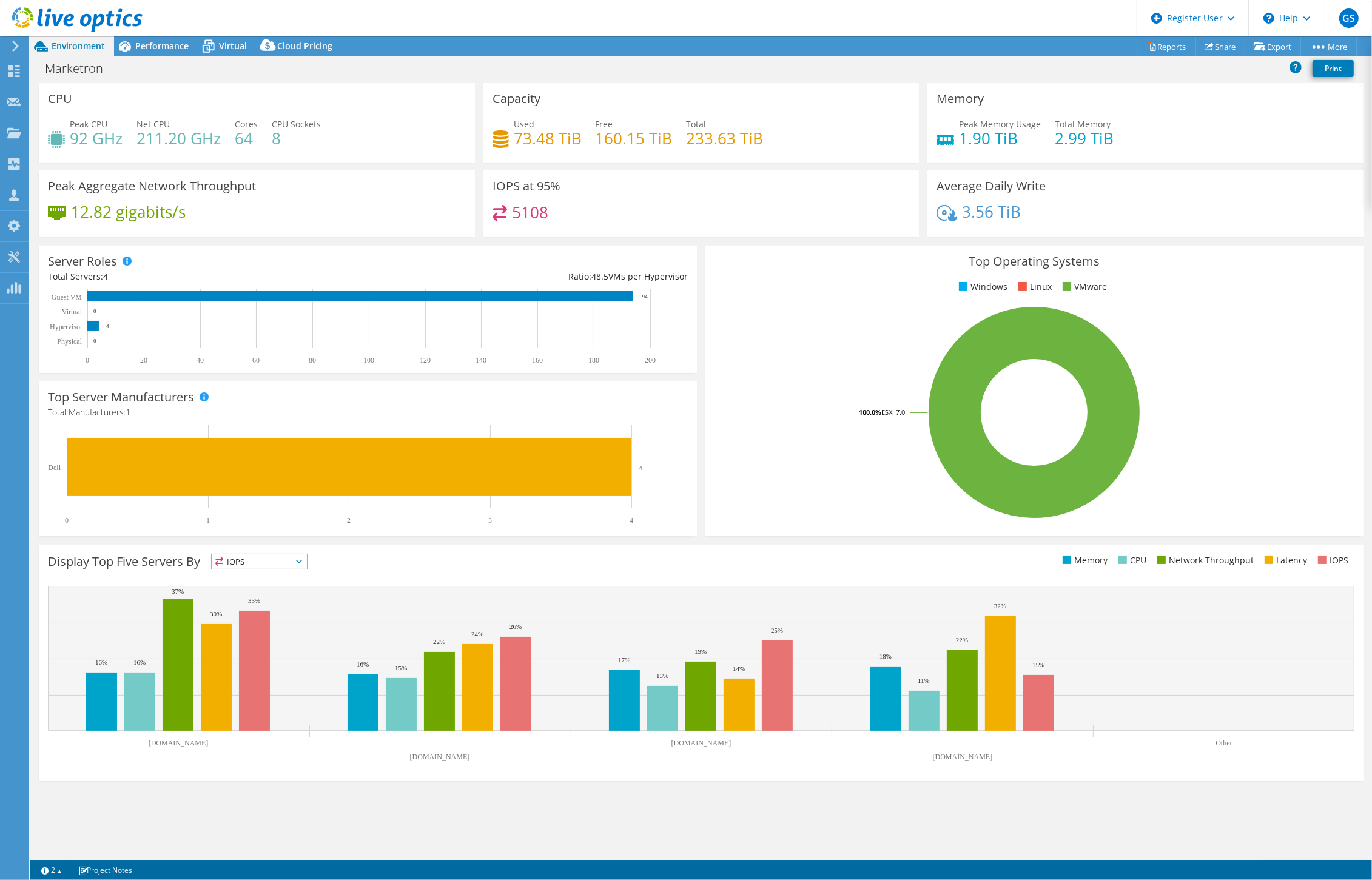
drag, startPoint x: 148, startPoint y: 46, endPoint x: 165, endPoint y: 95, distance: 51.9
click at [148, 46] on span "Performance" at bounding box center [162, 46] width 54 height 11
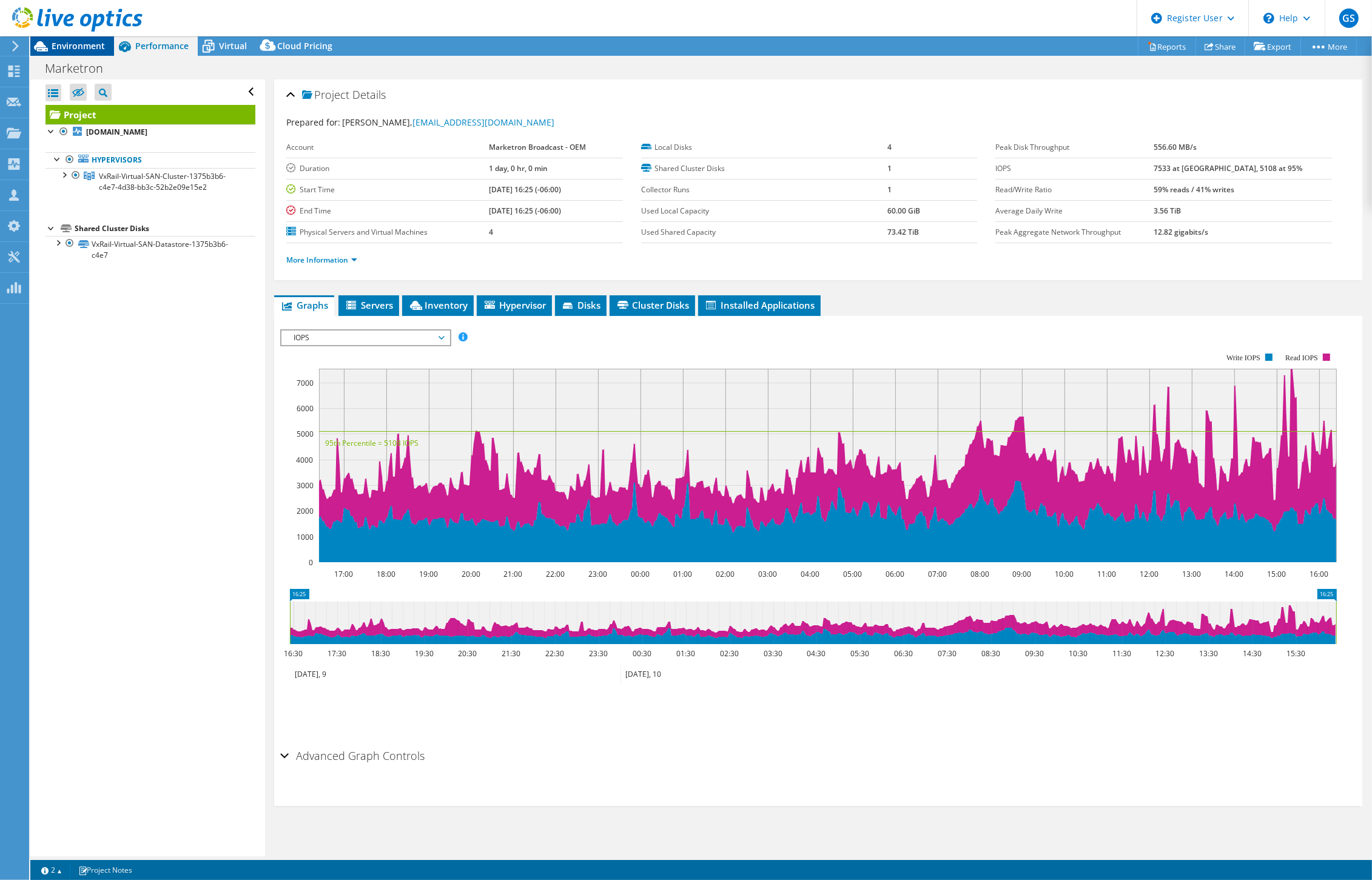
click at [77, 49] on span "Environment" at bounding box center [79, 46] width 54 height 11
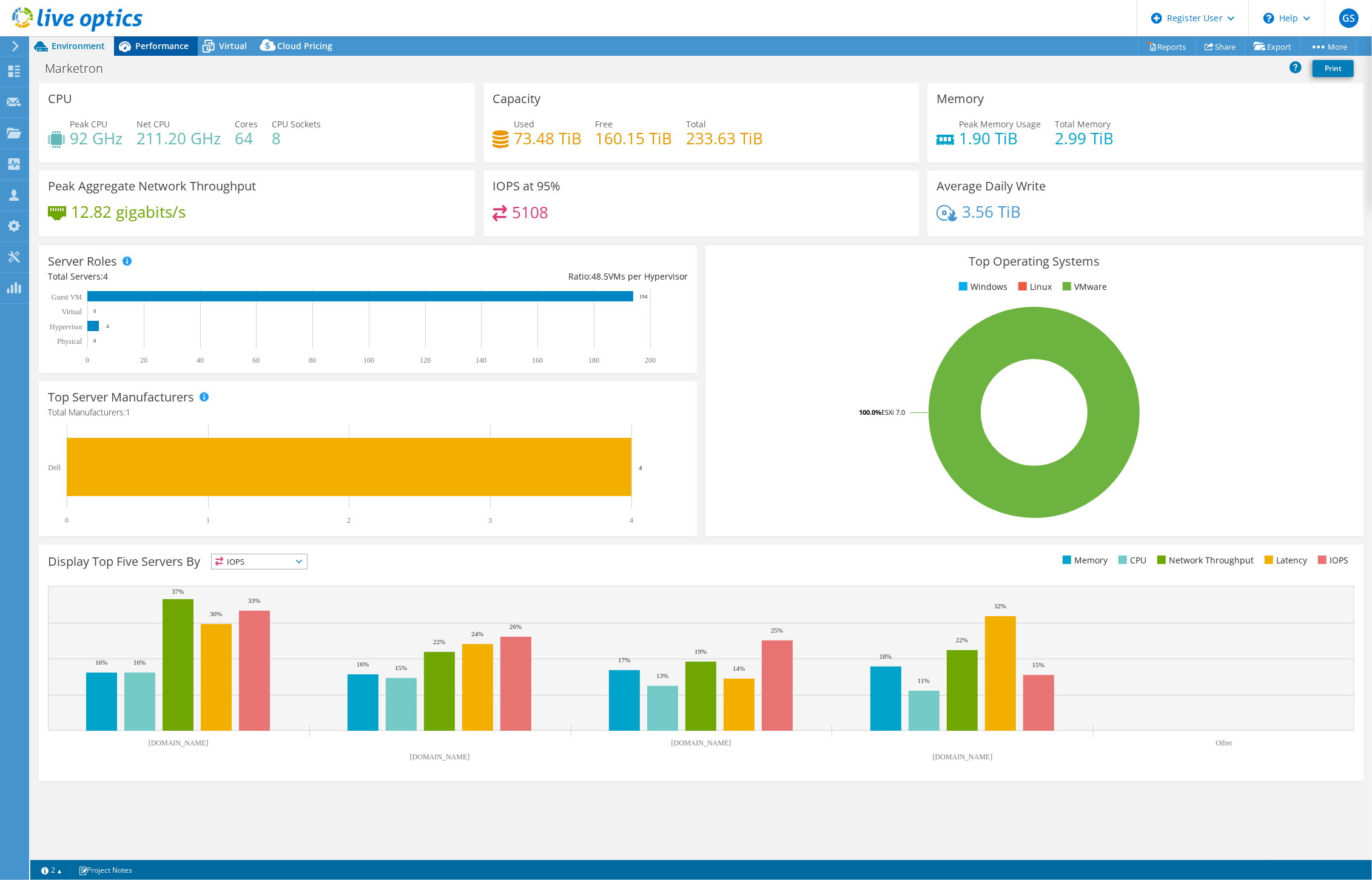
drag, startPoint x: 156, startPoint y: 43, endPoint x: 385, endPoint y: 97, distance: 235.3
click at [156, 43] on span "Performance" at bounding box center [162, 46] width 54 height 11
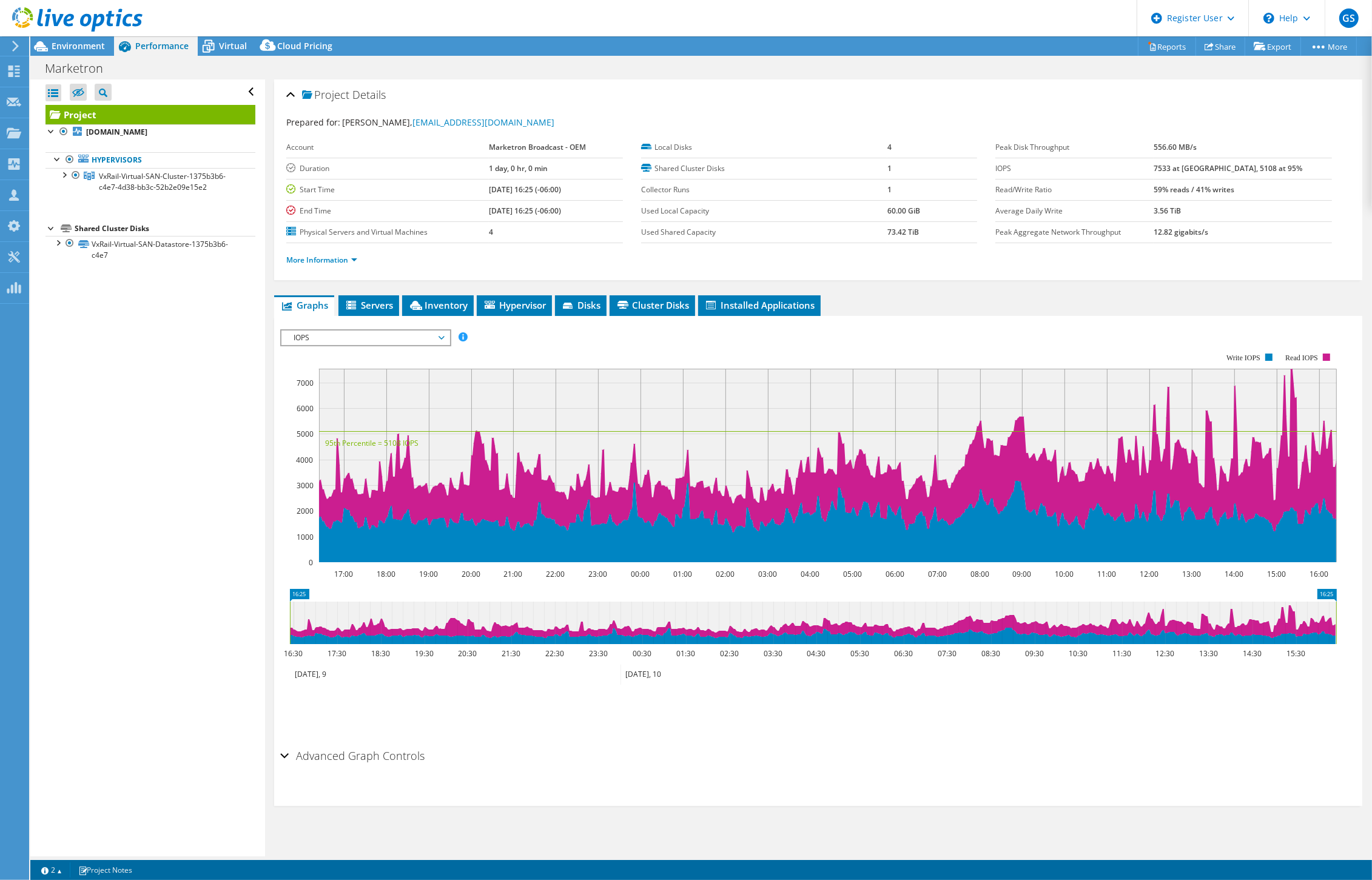
drag, startPoint x: 1184, startPoint y: 169, endPoint x: 1205, endPoint y: 169, distance: 21.0
click at [855, 169] on tr "IOPS 7533 at [GEOGRAPHIC_DATA], 5108 at 95%" at bounding box center [1164, 169] width 337 height 21
drag, startPoint x: 1205, startPoint y: 169, endPoint x: 1135, endPoint y: 101, distance: 97.6
click at [855, 101] on div "Project Details" at bounding box center [818, 95] width 1064 height 26
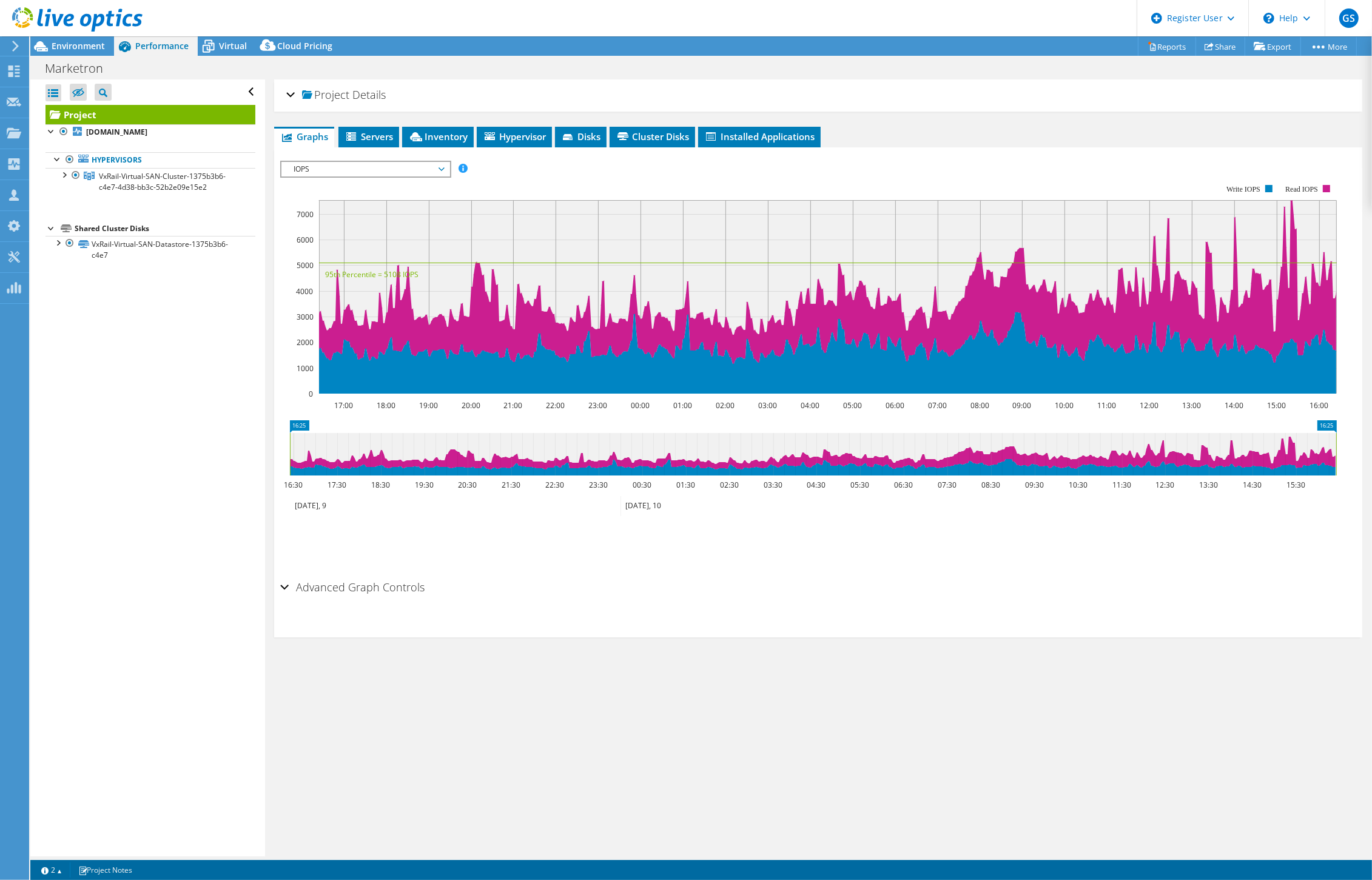
click at [356, 98] on span "Details" at bounding box center [369, 94] width 34 height 14
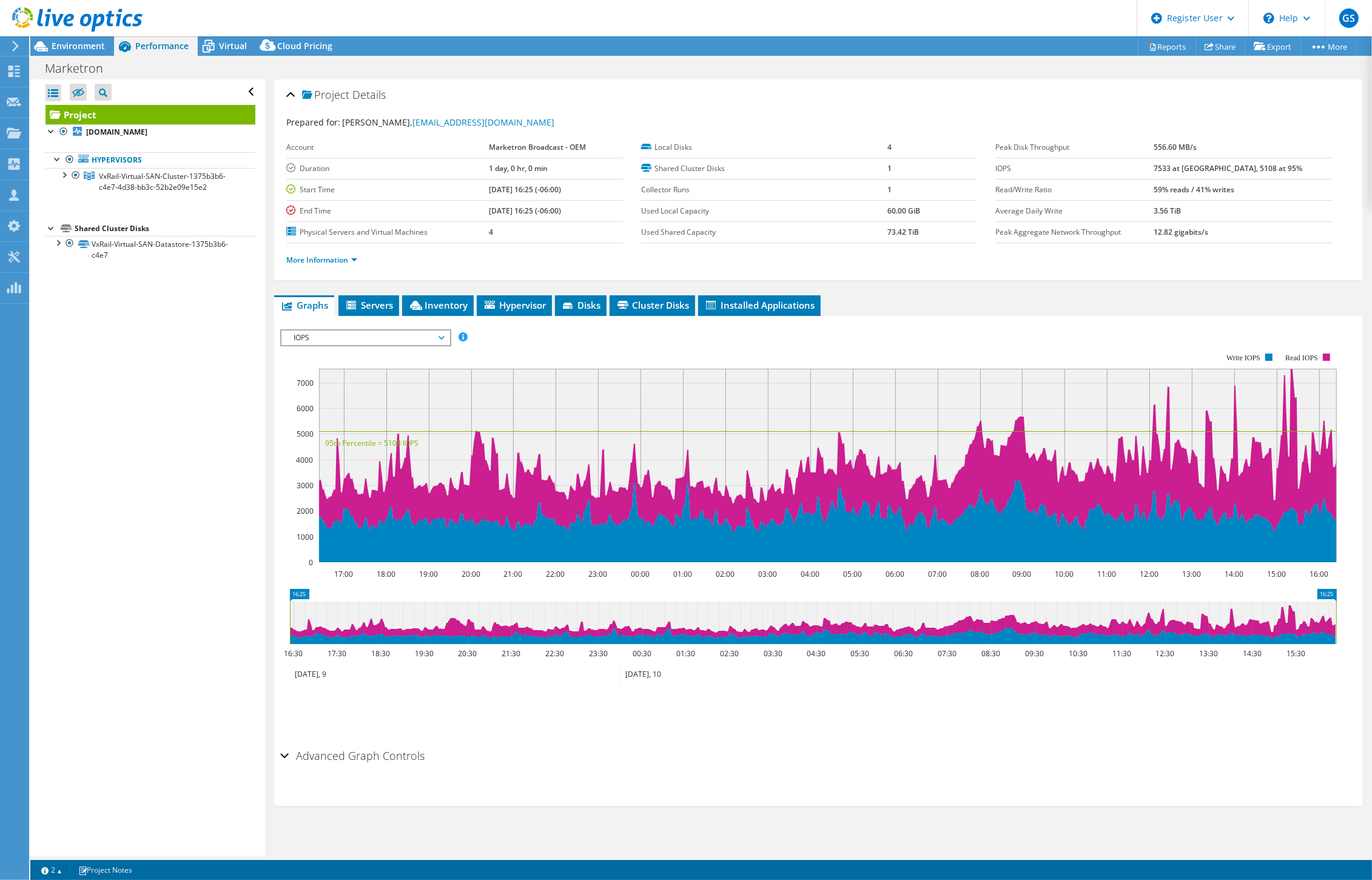
drag, startPoint x: 326, startPoint y: 338, endPoint x: 335, endPoint y: 353, distance: 17.5
click at [326, 338] on span "IOPS" at bounding box center [365, 337] width 156 height 14
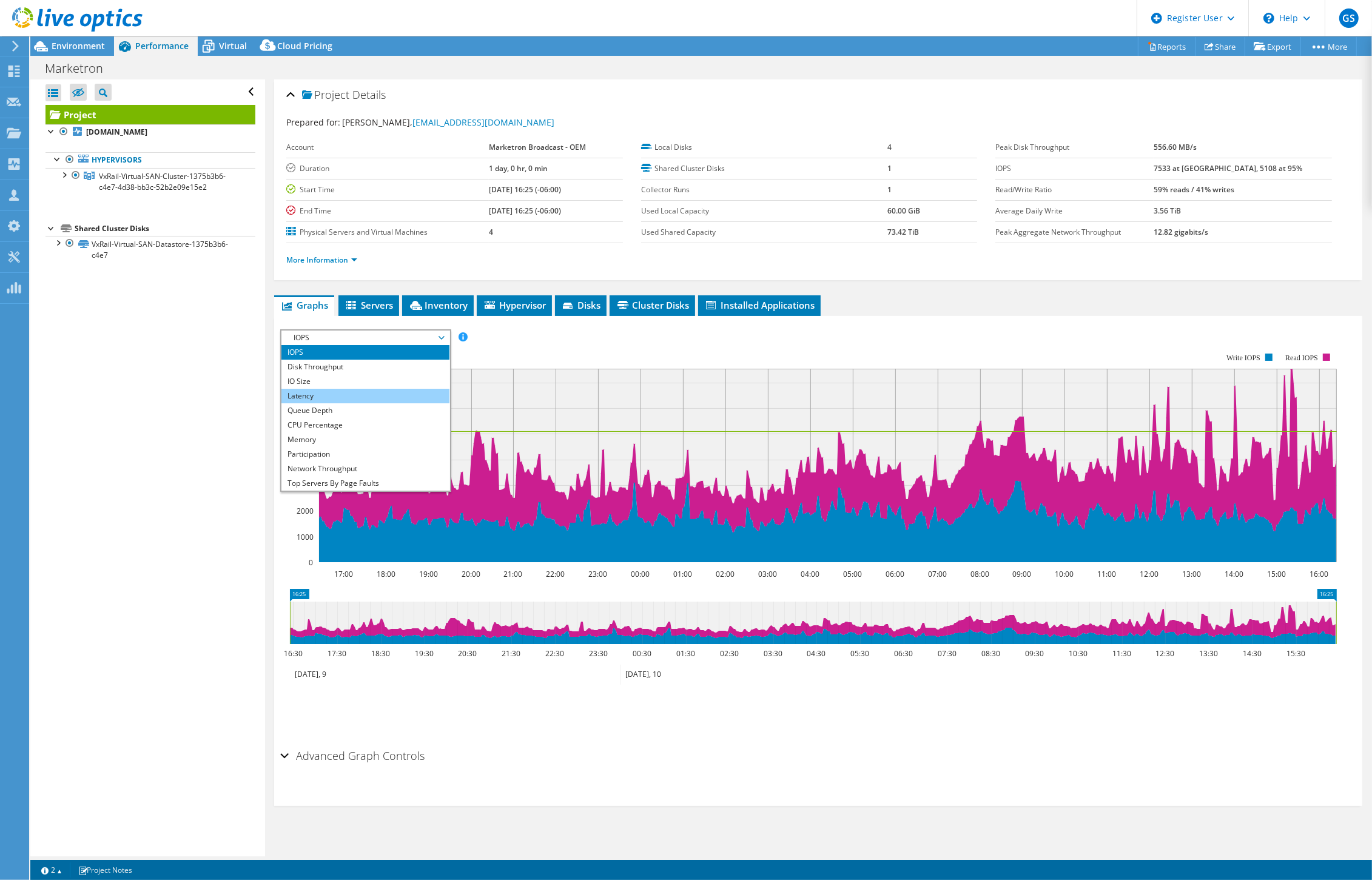
click at [361, 393] on li "Latency" at bounding box center [365, 395] width 168 height 14
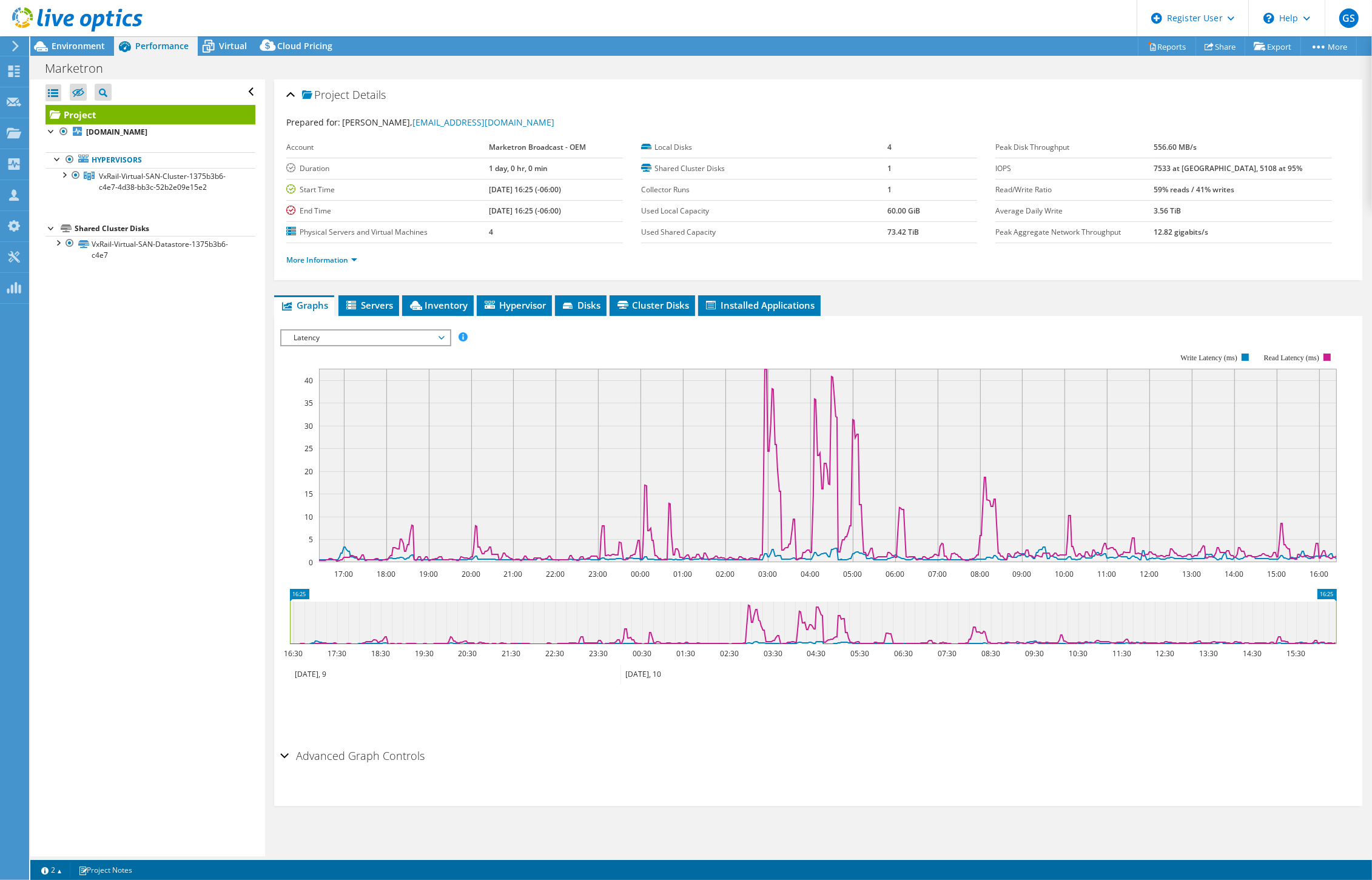
click at [825, 590] on icon "16:25 16:25 16:30 17:30 18:30 19:30 20:30 21:30 22:30 23:30 00:30 01:30 02:30 0…" at bounding box center [813, 636] width 1066 height 97
click at [351, 336] on span "Latency" at bounding box center [365, 337] width 156 height 14
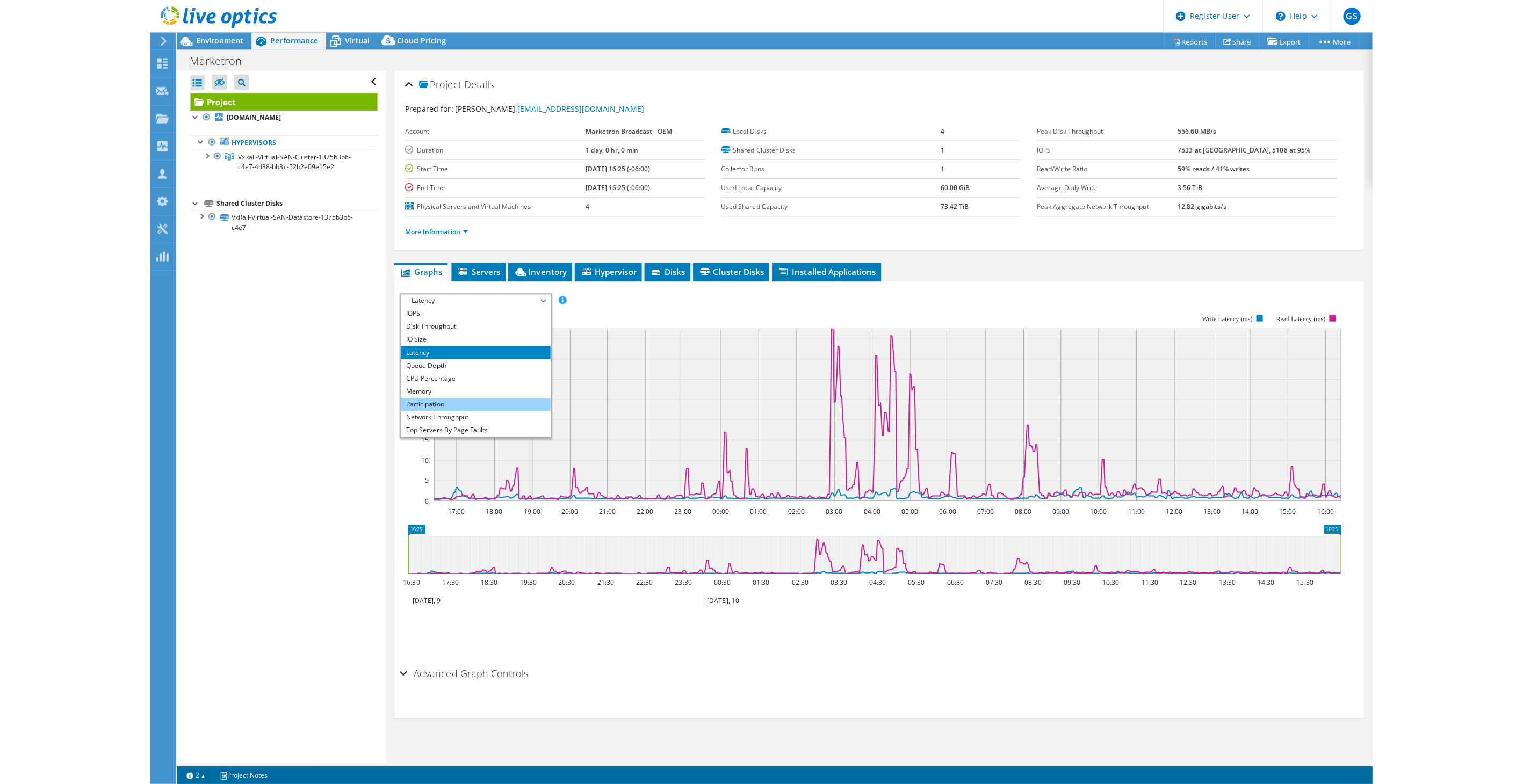
scroll to position [39, 0]
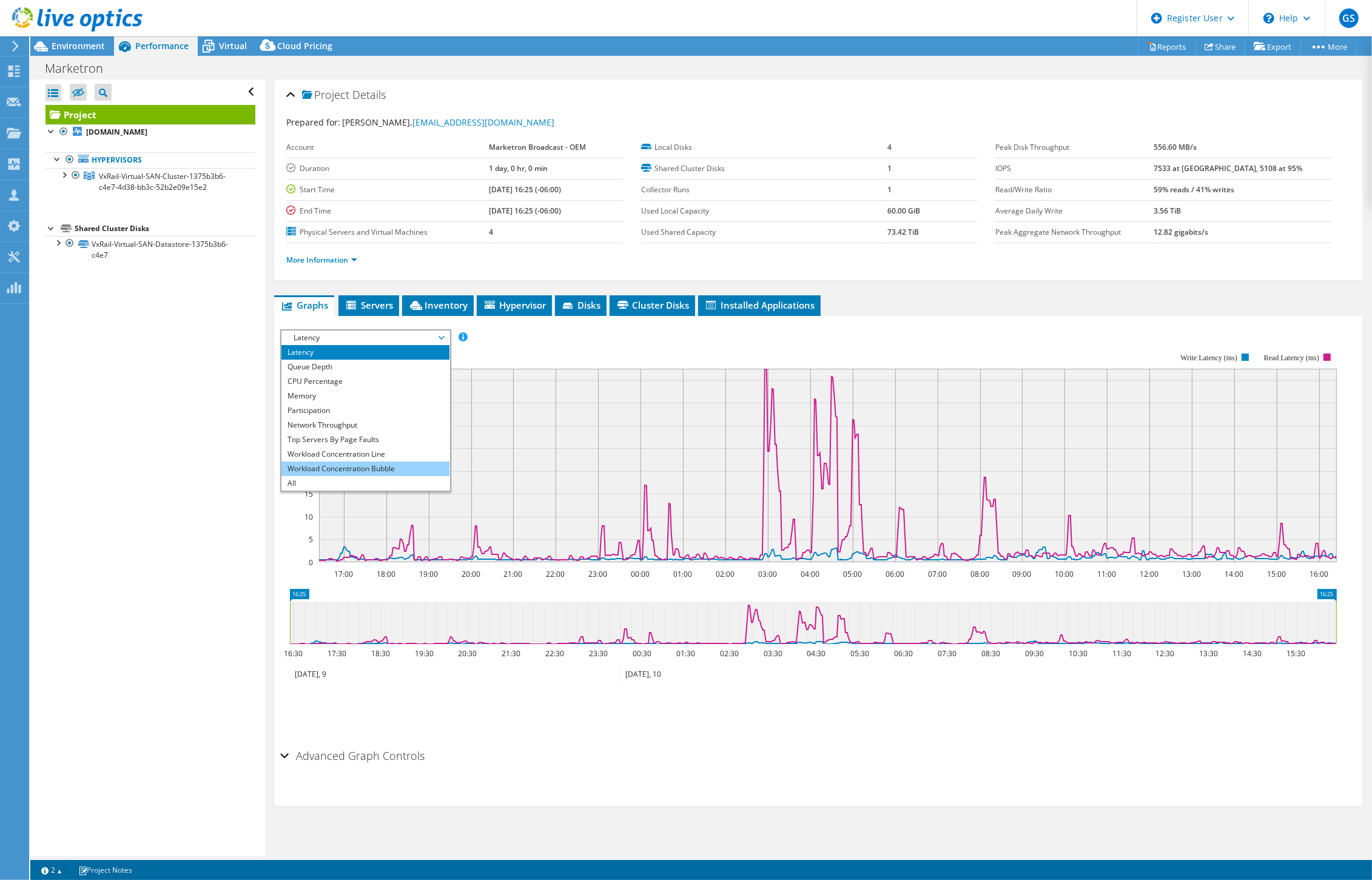
click at [391, 463] on li "Workload Concentration Bubble" at bounding box center [365, 468] width 168 height 14
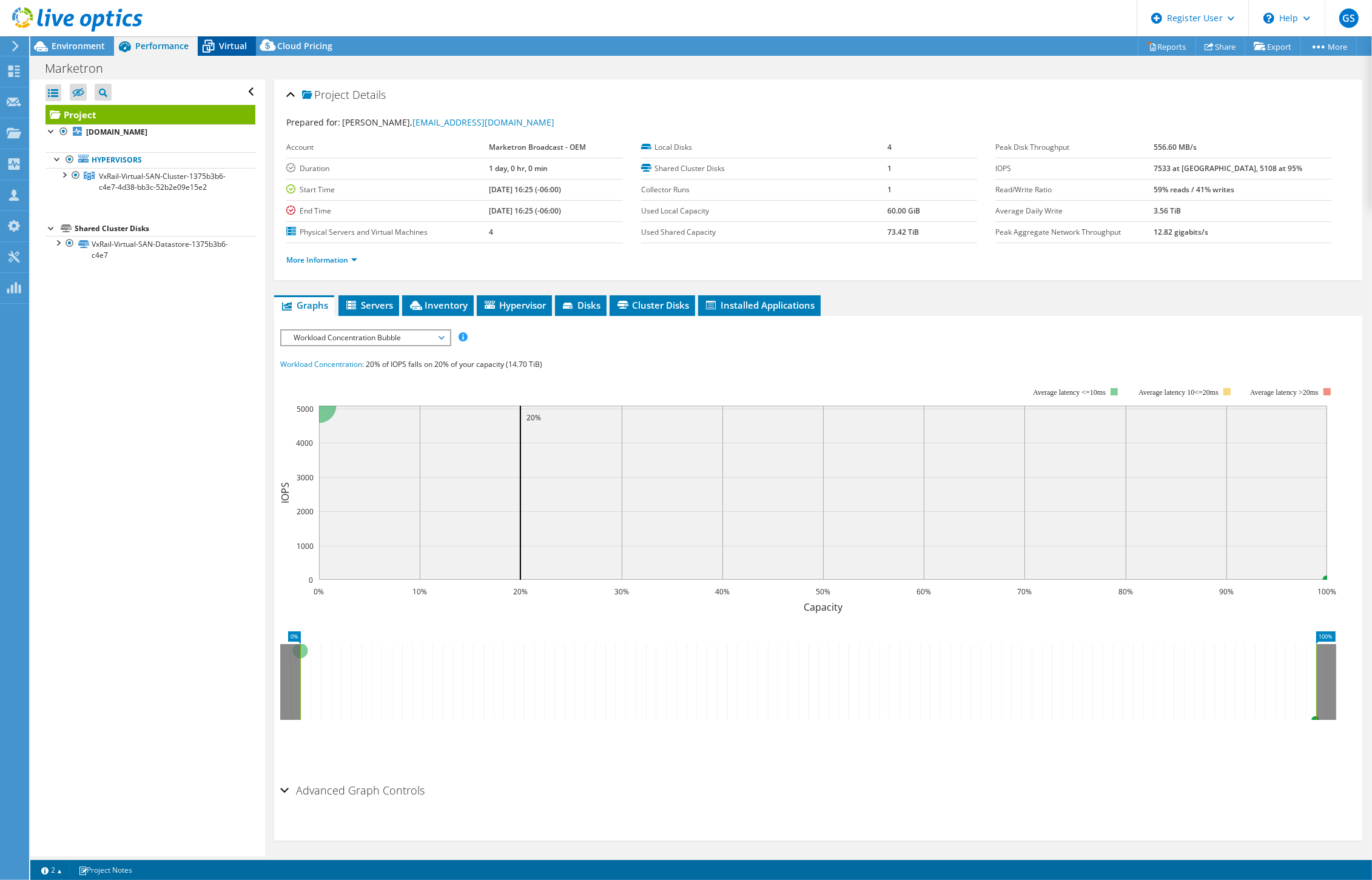
click at [235, 47] on span "Virtual" at bounding box center [233, 46] width 28 height 11
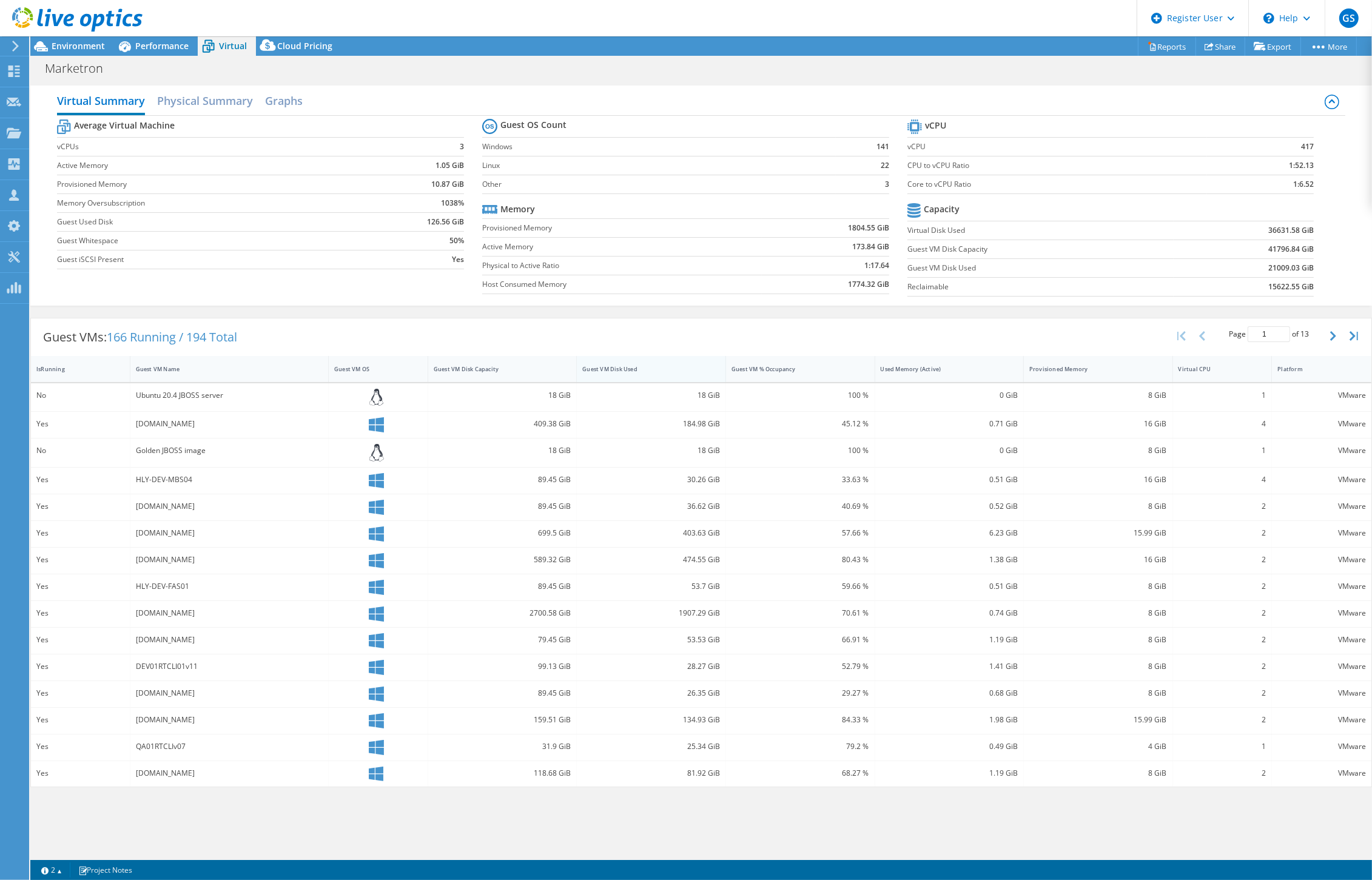
click at [614, 365] on div "Guest VM Disk Used" at bounding box center [643, 369] width 124 height 8
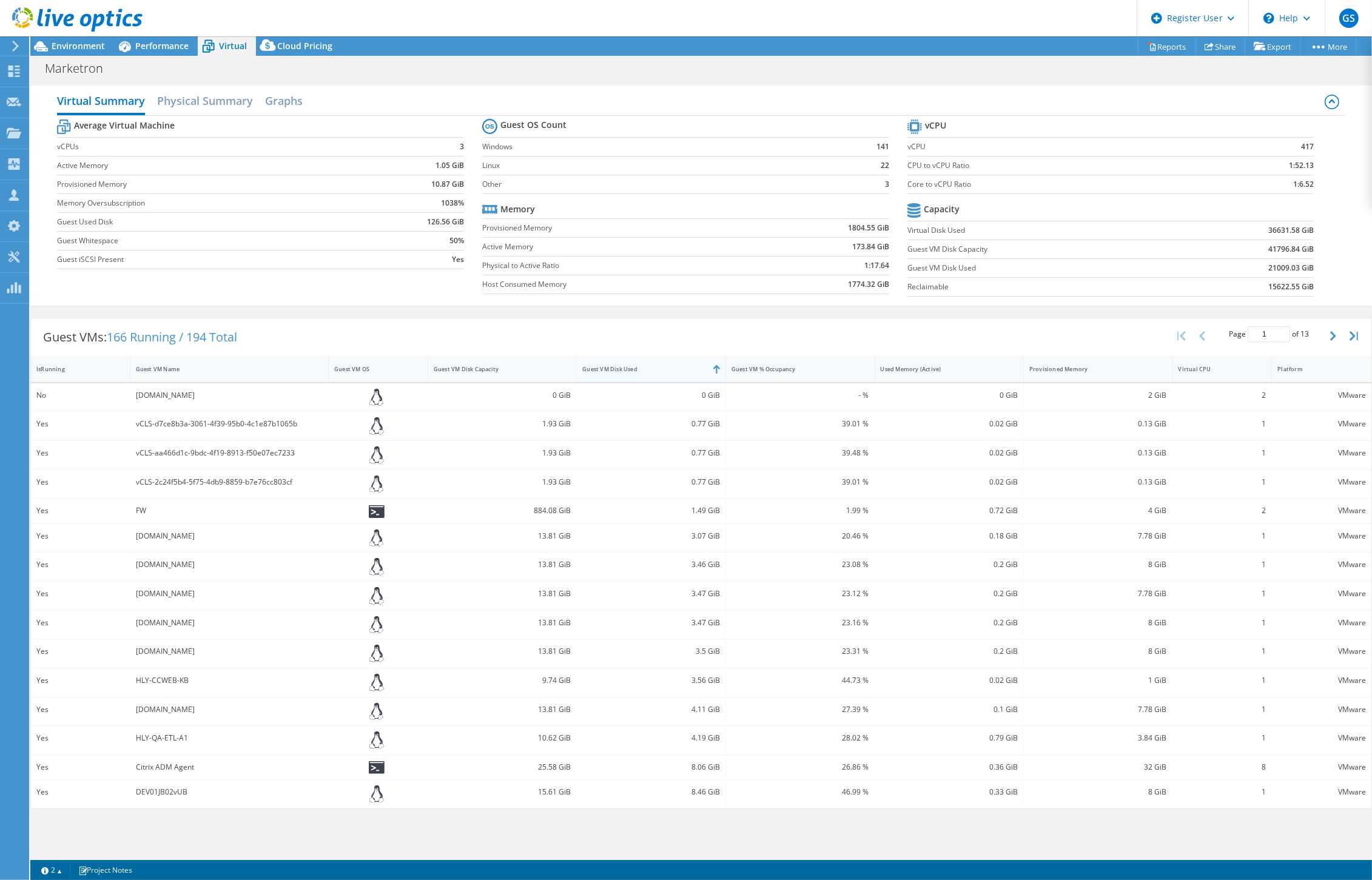
click at [614, 365] on div "Guest VM Disk Used" at bounding box center [643, 369] width 124 height 8
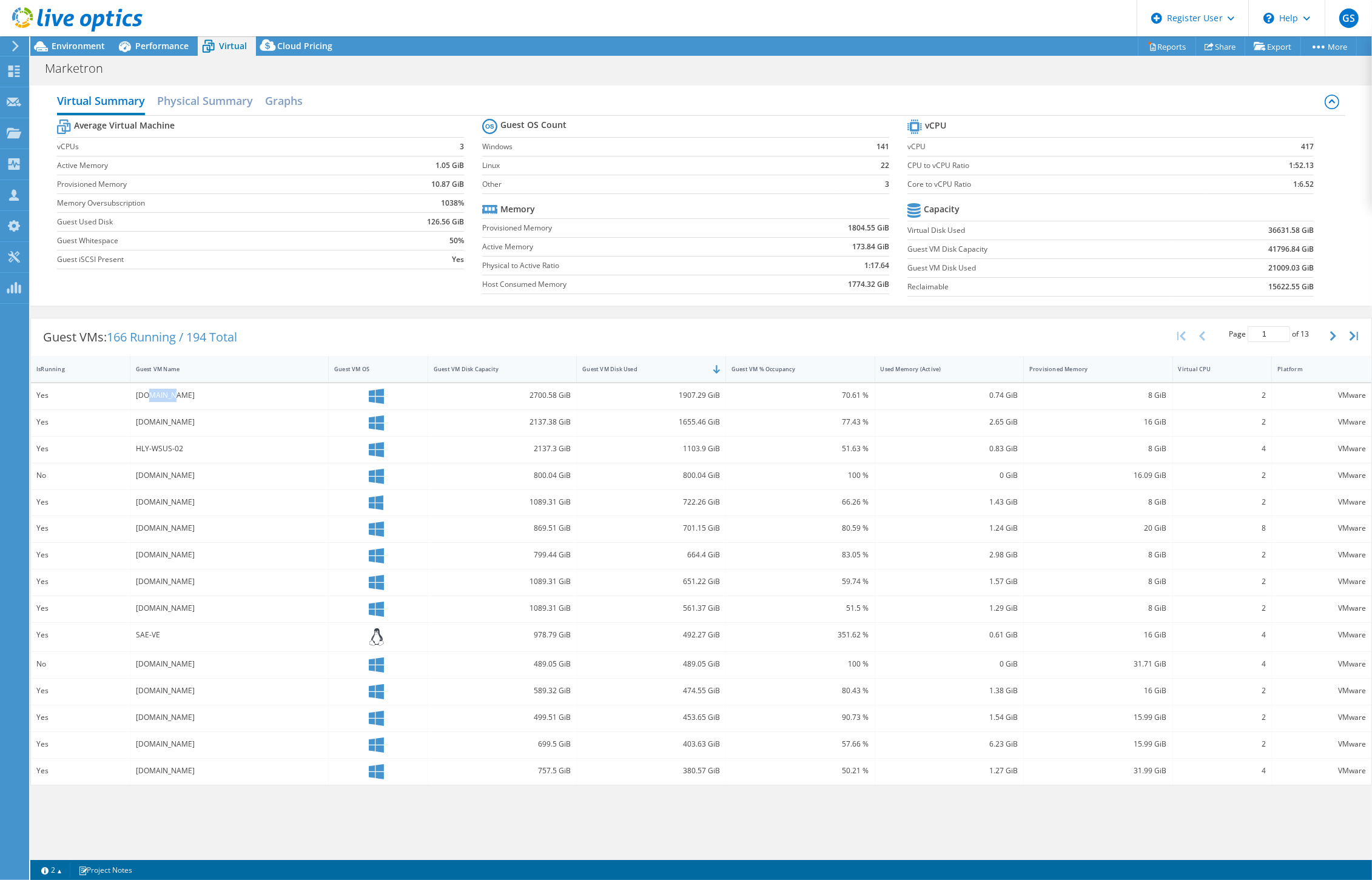
drag, startPoint x: 148, startPoint y: 395, endPoint x: 169, endPoint y: 395, distance: 21.0
click at [169, 395] on div "[DOMAIN_NAME]" at bounding box center [229, 395] width 187 height 13
drag, startPoint x: 213, startPoint y: 385, endPoint x: 329, endPoint y: 331, distance: 128.0
click at [329, 331] on div "Guest VMs: 166 Running / 194 Total Page 1 of 13 5 rows 10 rows 20 rows 25 rows …" at bounding box center [701, 337] width 1340 height 37
click at [77, 47] on span "Environment" at bounding box center [79, 46] width 54 height 11
